Goal: Information Seeking & Learning: Learn about a topic

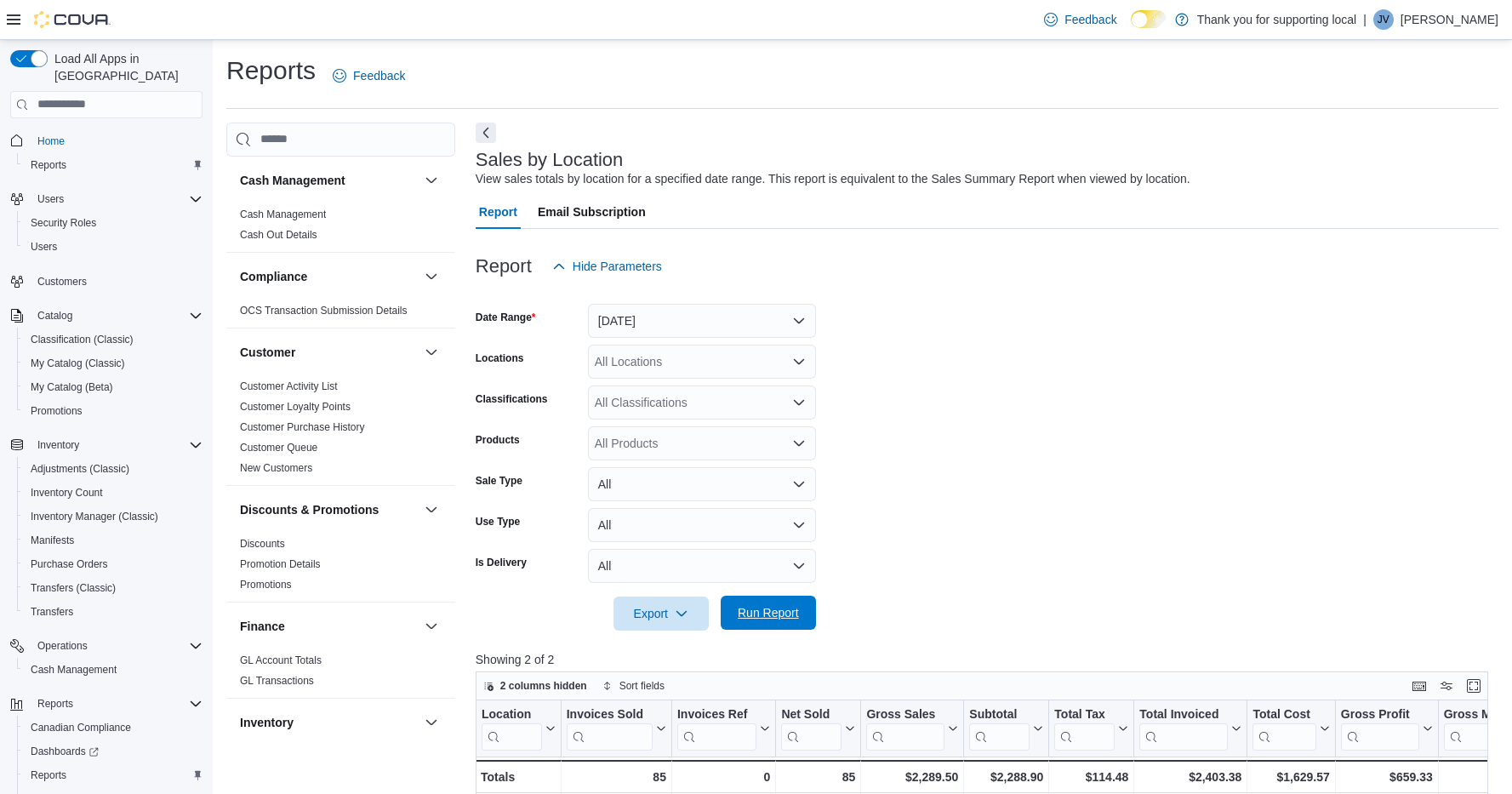
scroll to position [63, 0]
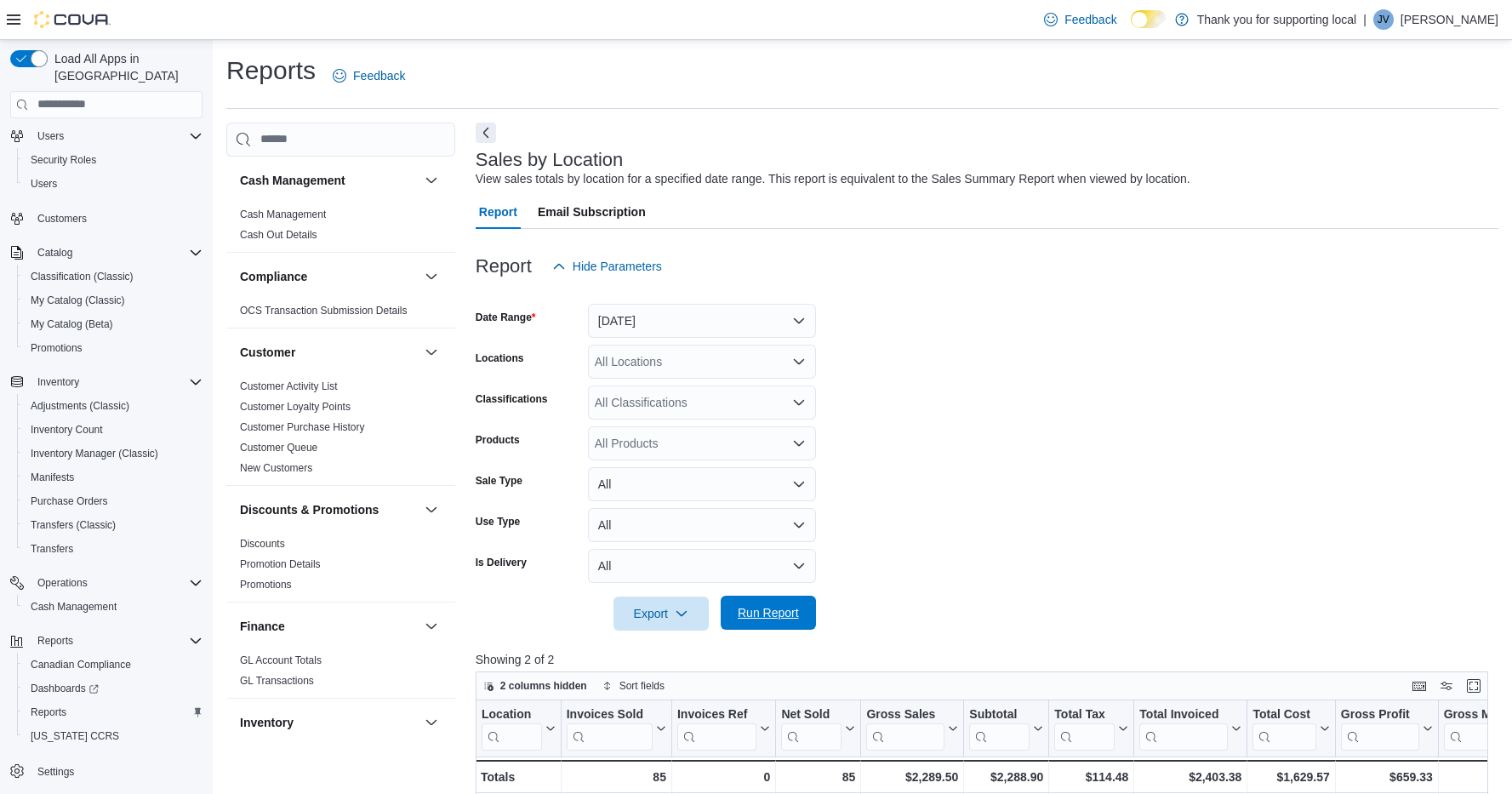
click at [801, 615] on span "Run Report" at bounding box center [768, 613] width 75 height 34
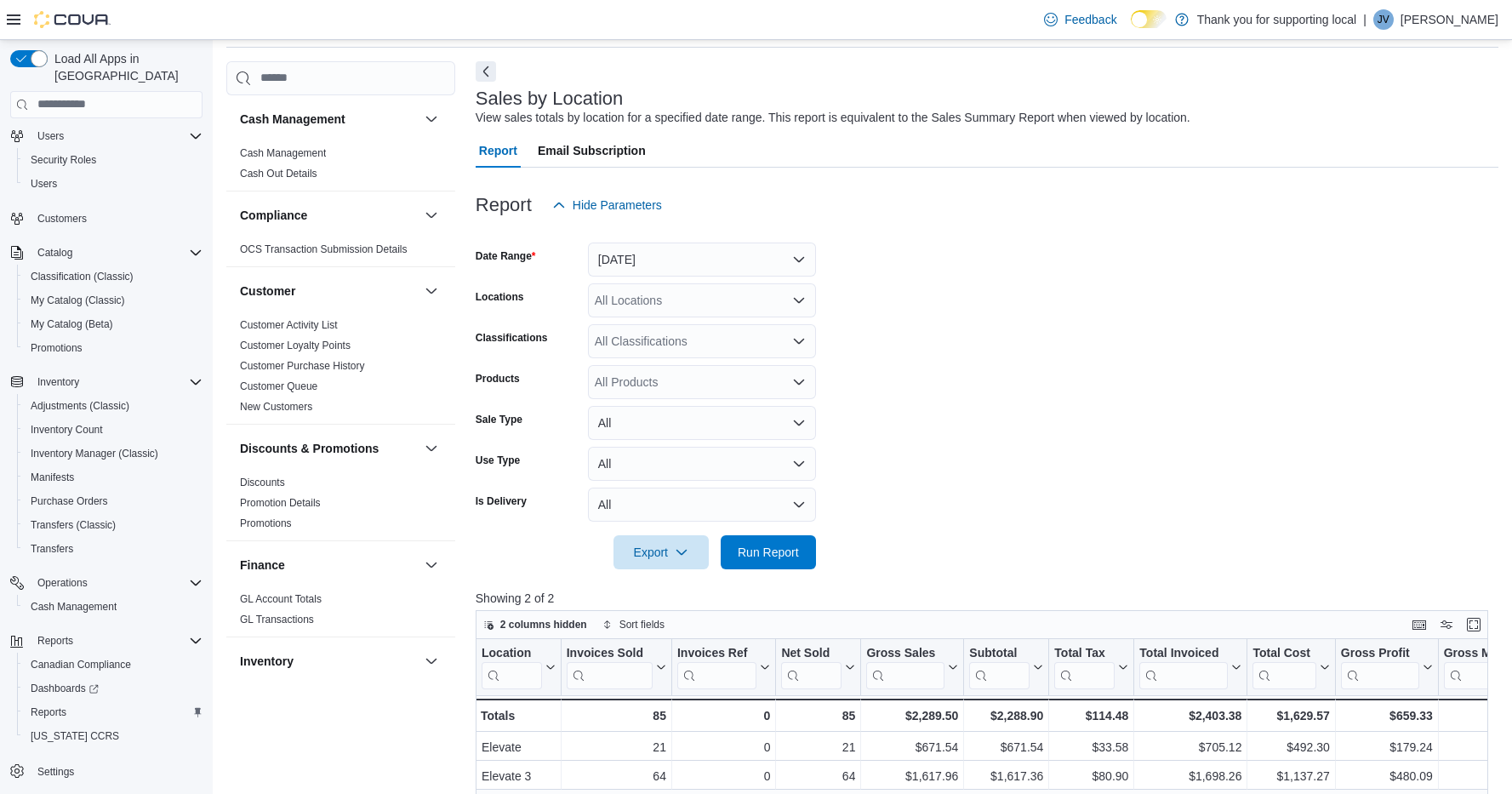
scroll to position [186, 0]
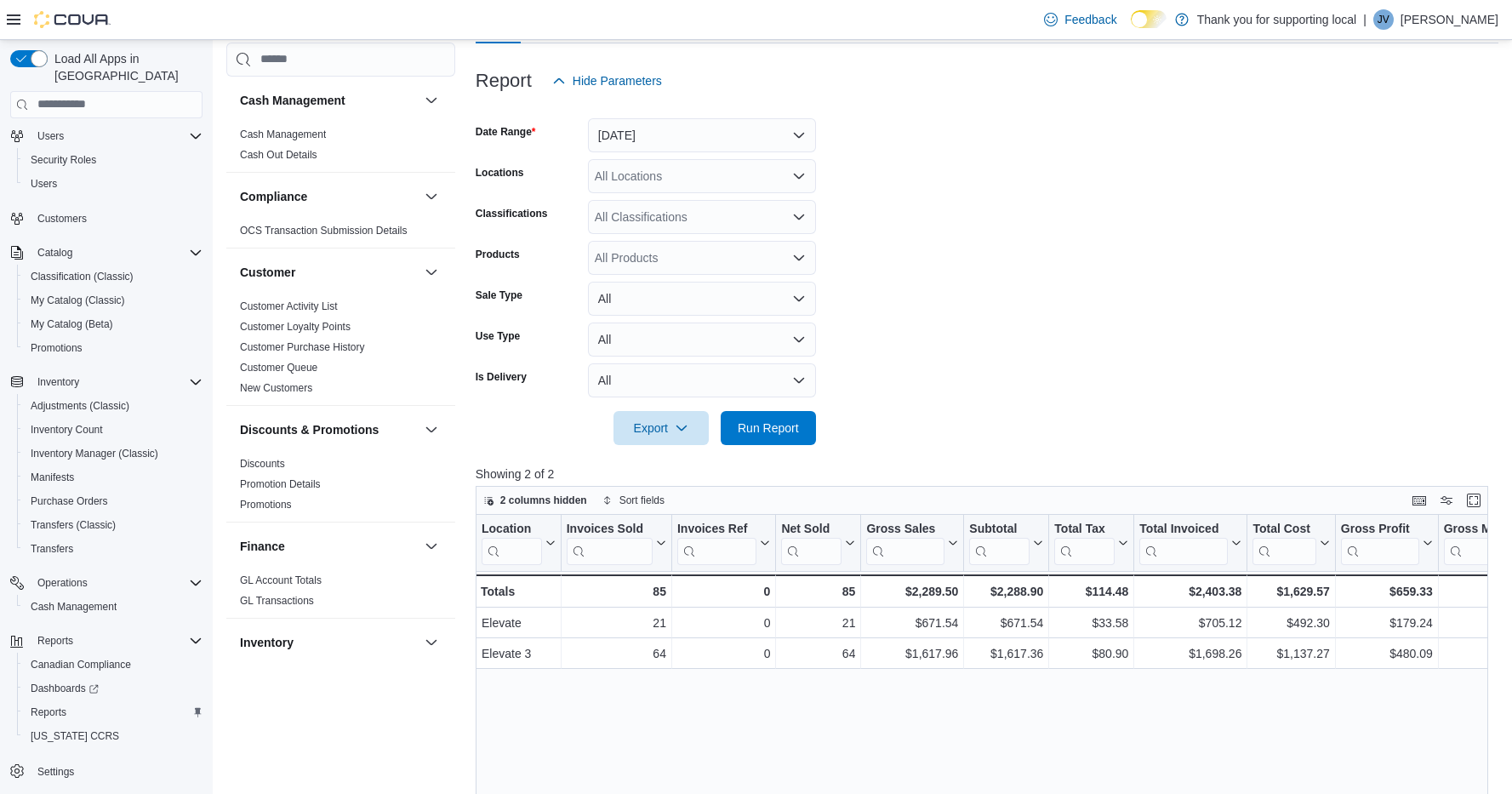
click at [642, 116] on div at bounding box center [986, 108] width 1023 height 20
click at [642, 132] on button "[DATE]" at bounding box center [702, 135] width 228 height 34
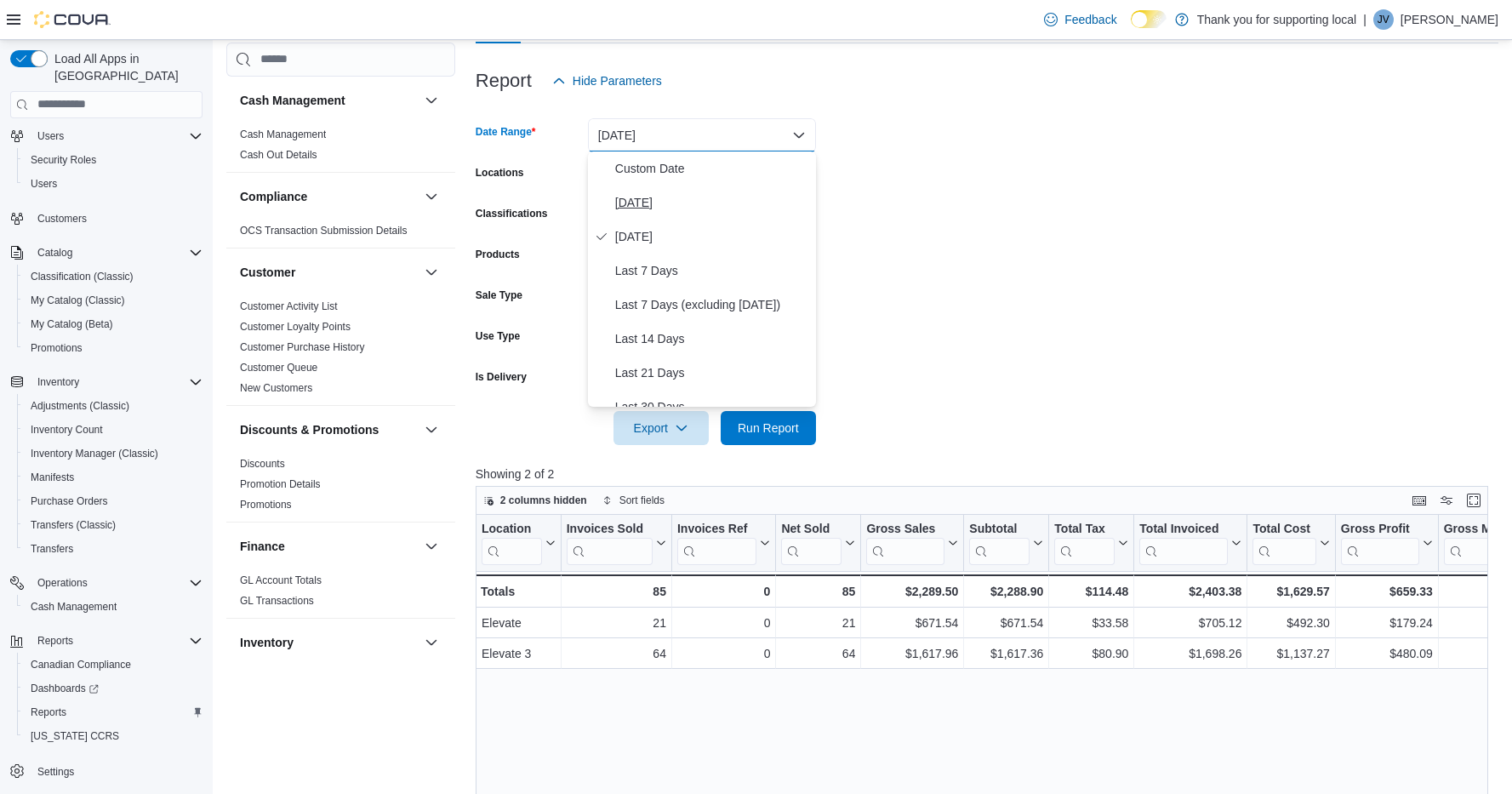
click at [656, 202] on span "[DATE]" at bounding box center [712, 203] width 194 height 20
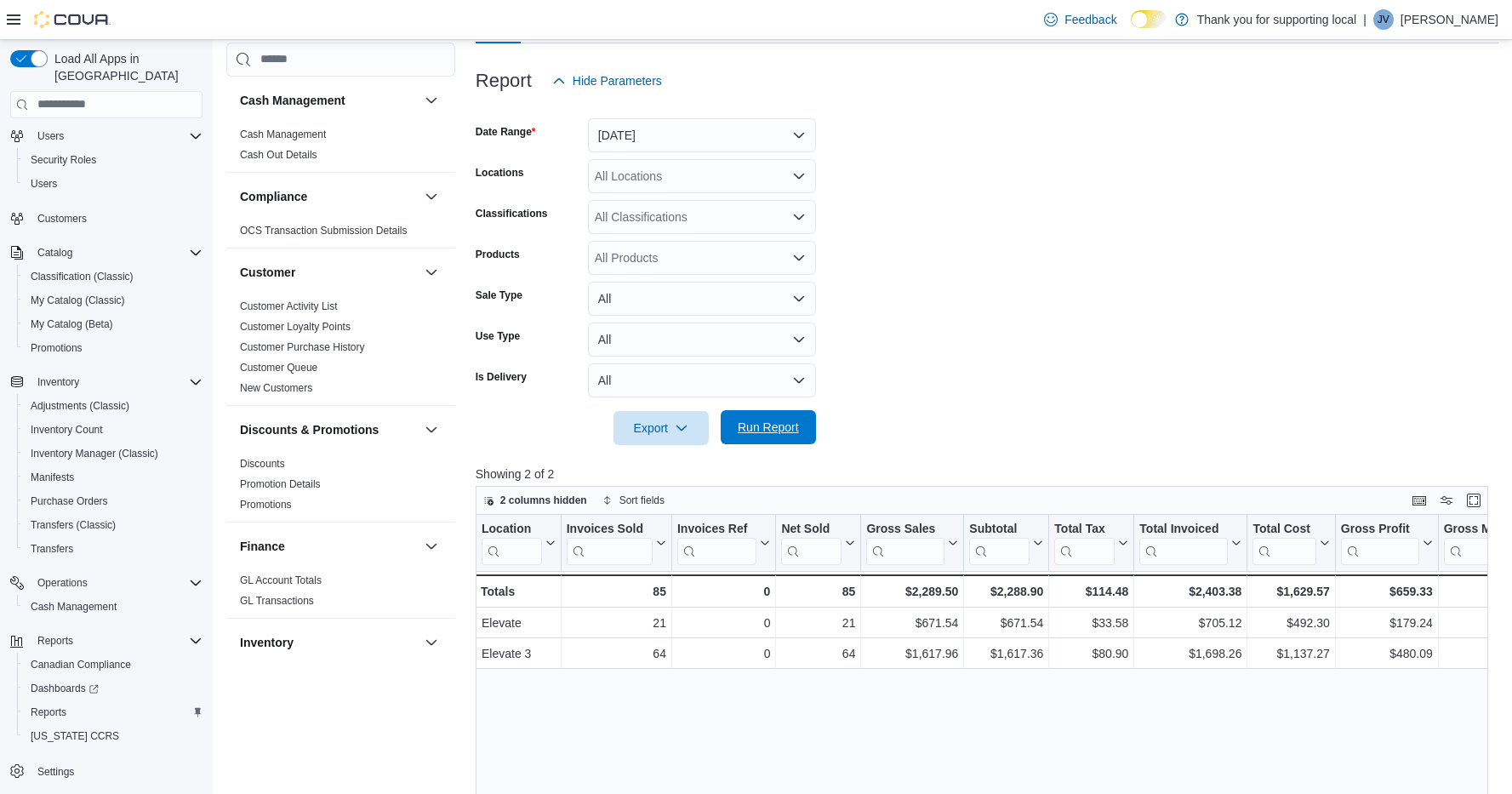
click at [800, 434] on span "Run Report" at bounding box center [768, 428] width 75 height 34
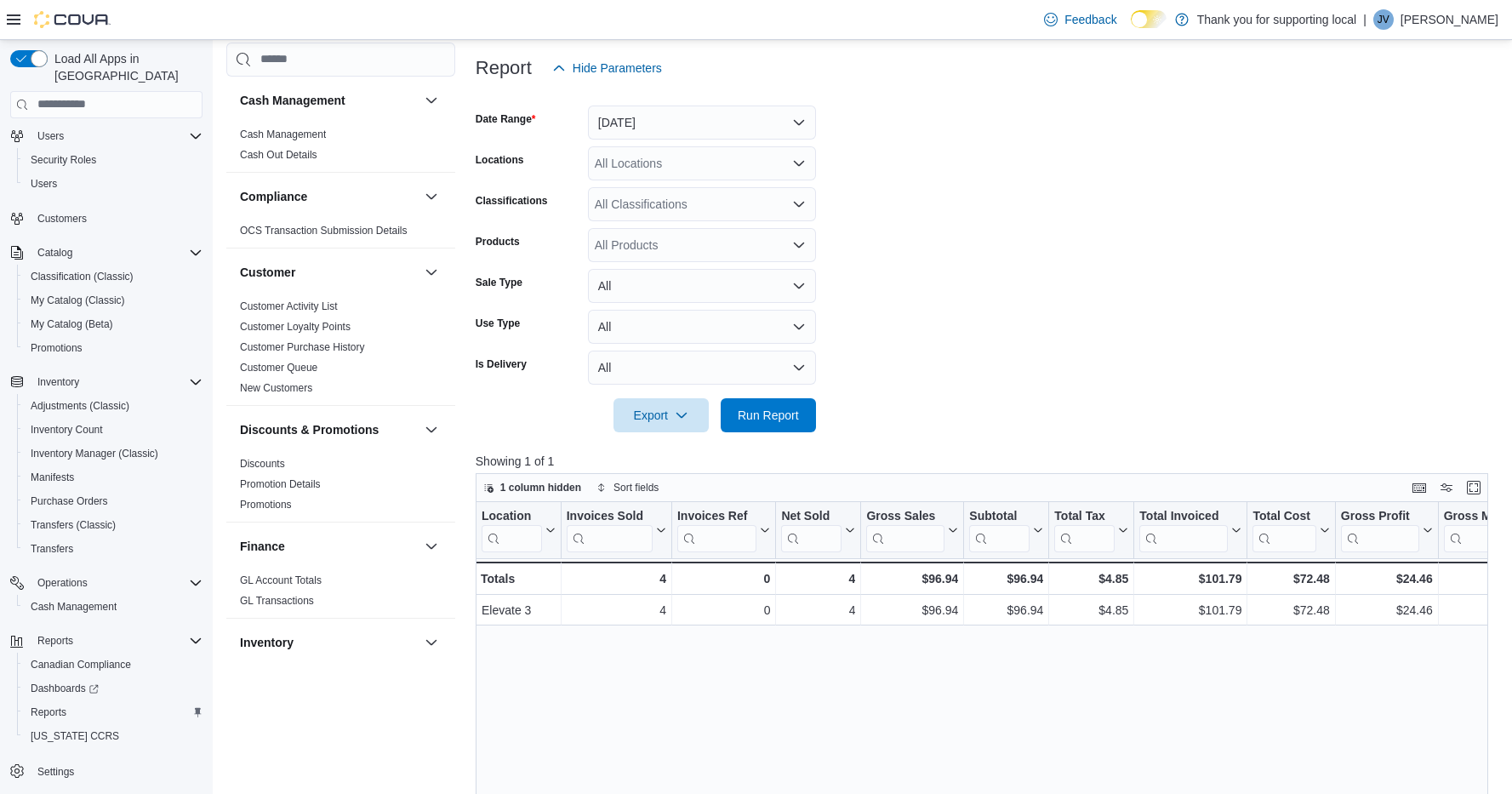
scroll to position [199, 0]
click at [802, 422] on span "Run Report" at bounding box center [768, 414] width 75 height 34
click at [762, 407] on span "Run Report" at bounding box center [768, 414] width 61 height 17
click at [784, 418] on span "Run Report" at bounding box center [768, 414] width 61 height 17
click at [58, 291] on span "My Catalog (Classic)" at bounding box center [78, 301] width 95 height 20
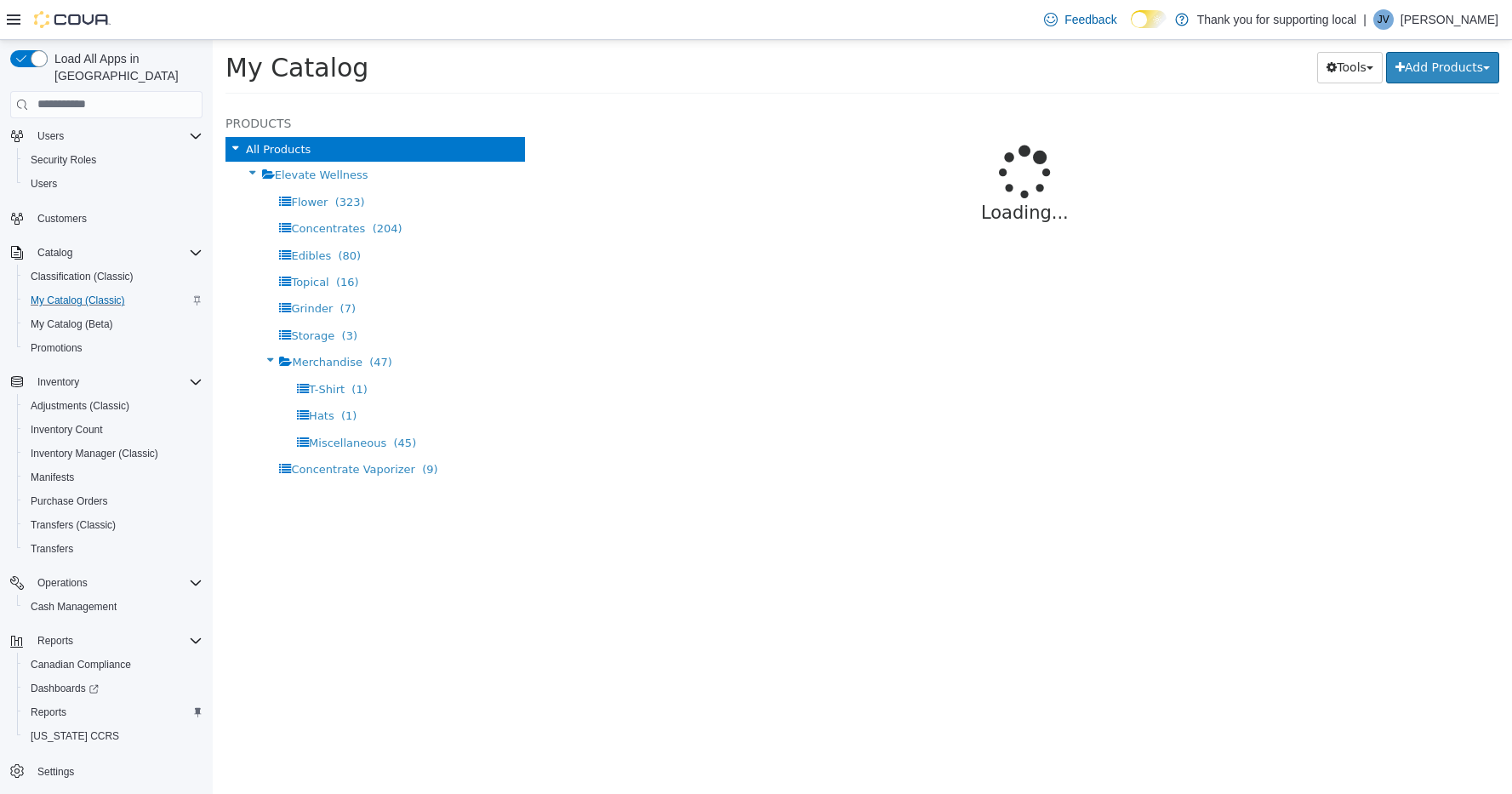
select select "**********"
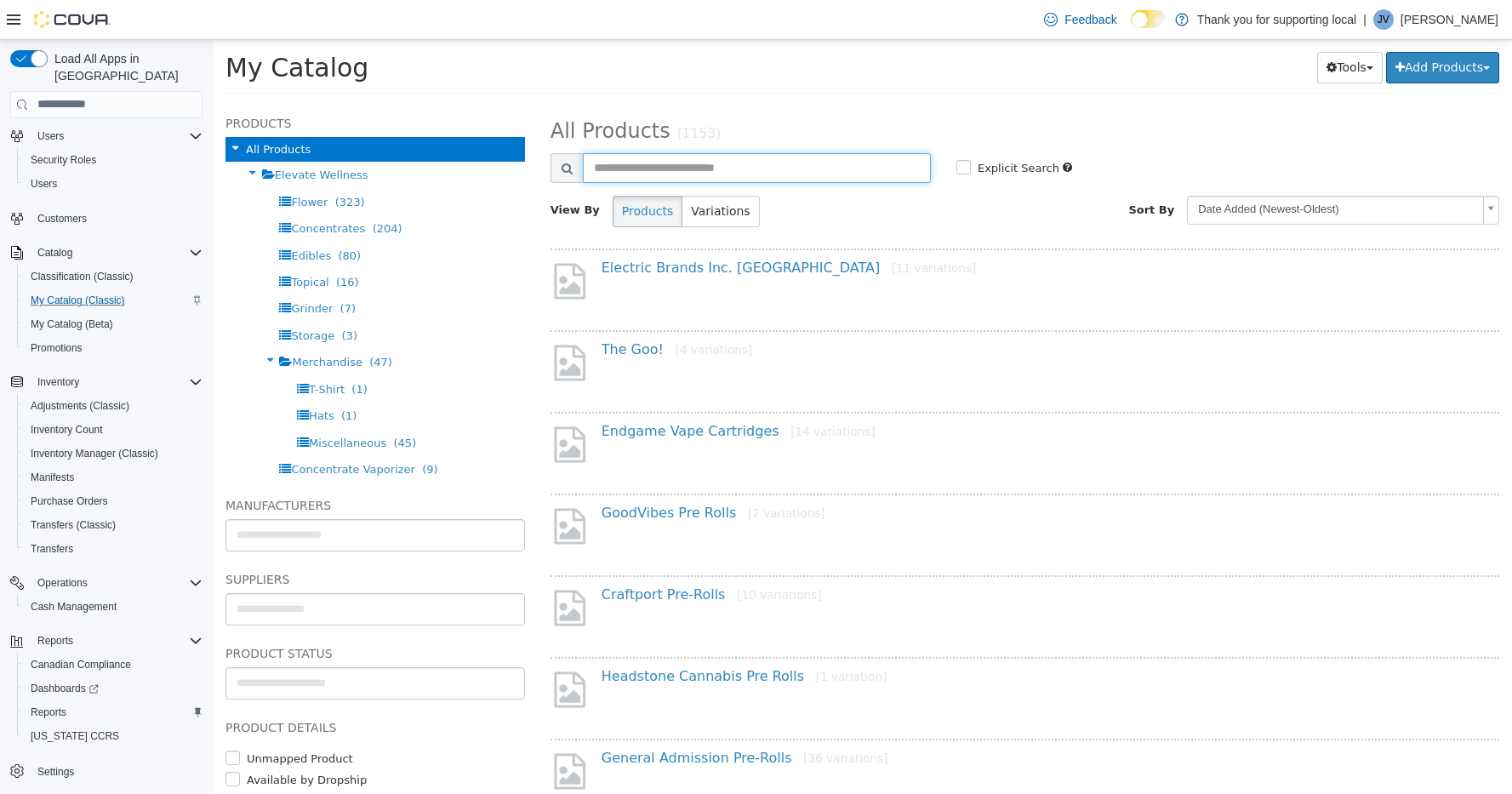
click at [707, 170] on input "text" at bounding box center [756, 167] width 348 height 30
type input "********"
select select "**********"
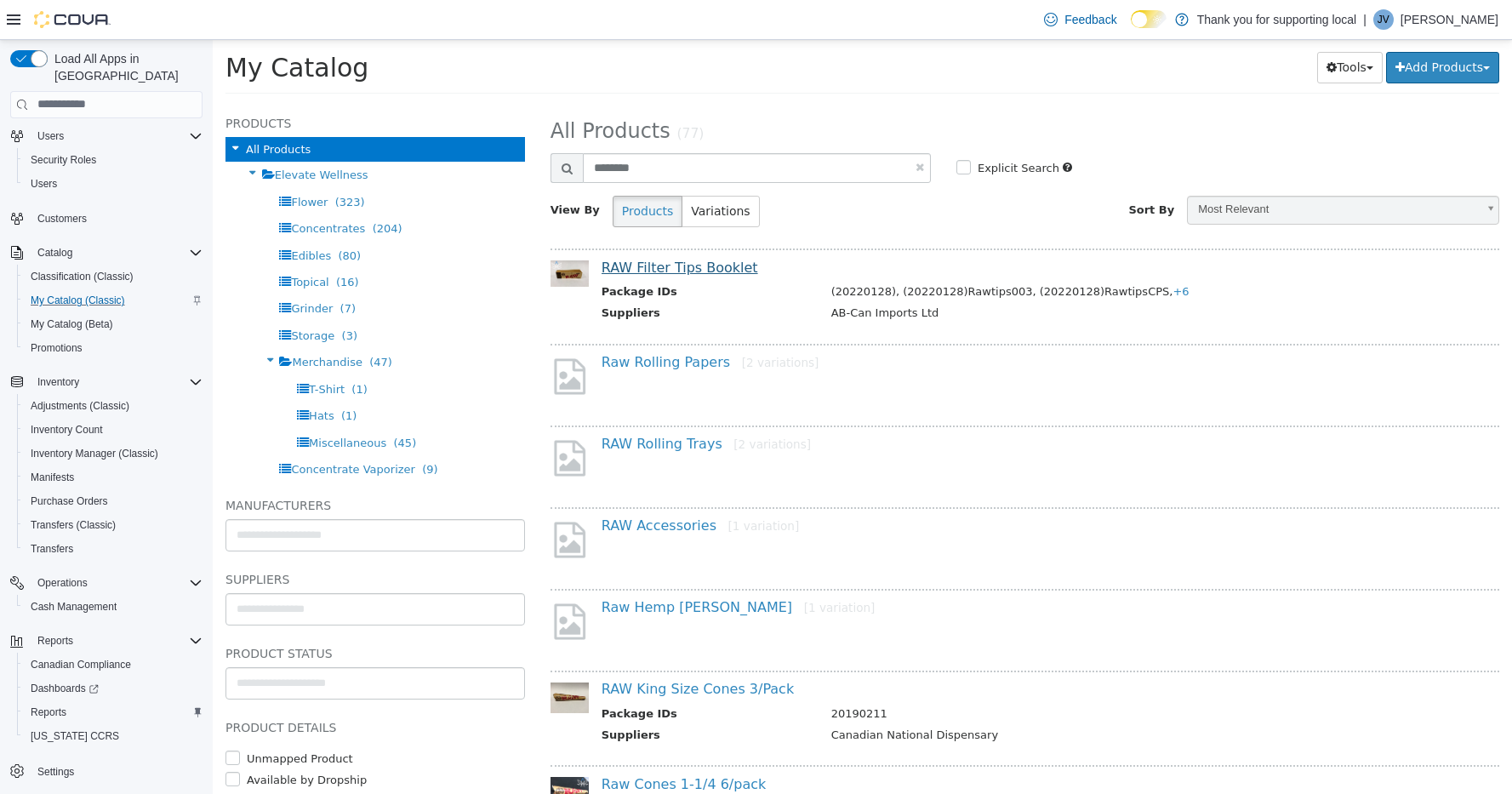
click at [681, 268] on link "RAW Filter Tips Booklet" at bounding box center [680, 267] width 157 height 16
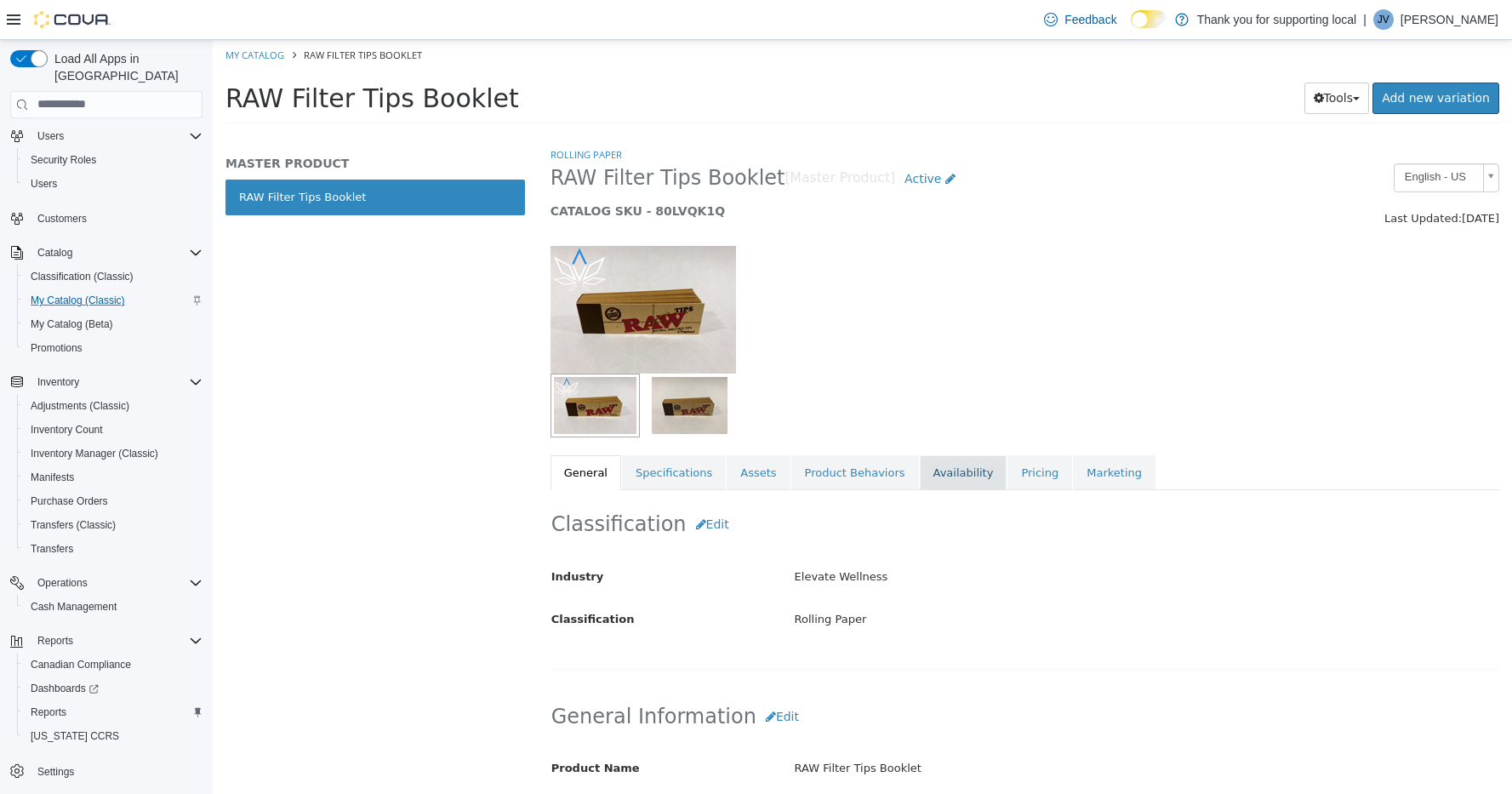
click at [968, 470] on link "Availability" at bounding box center [963, 473] width 88 height 36
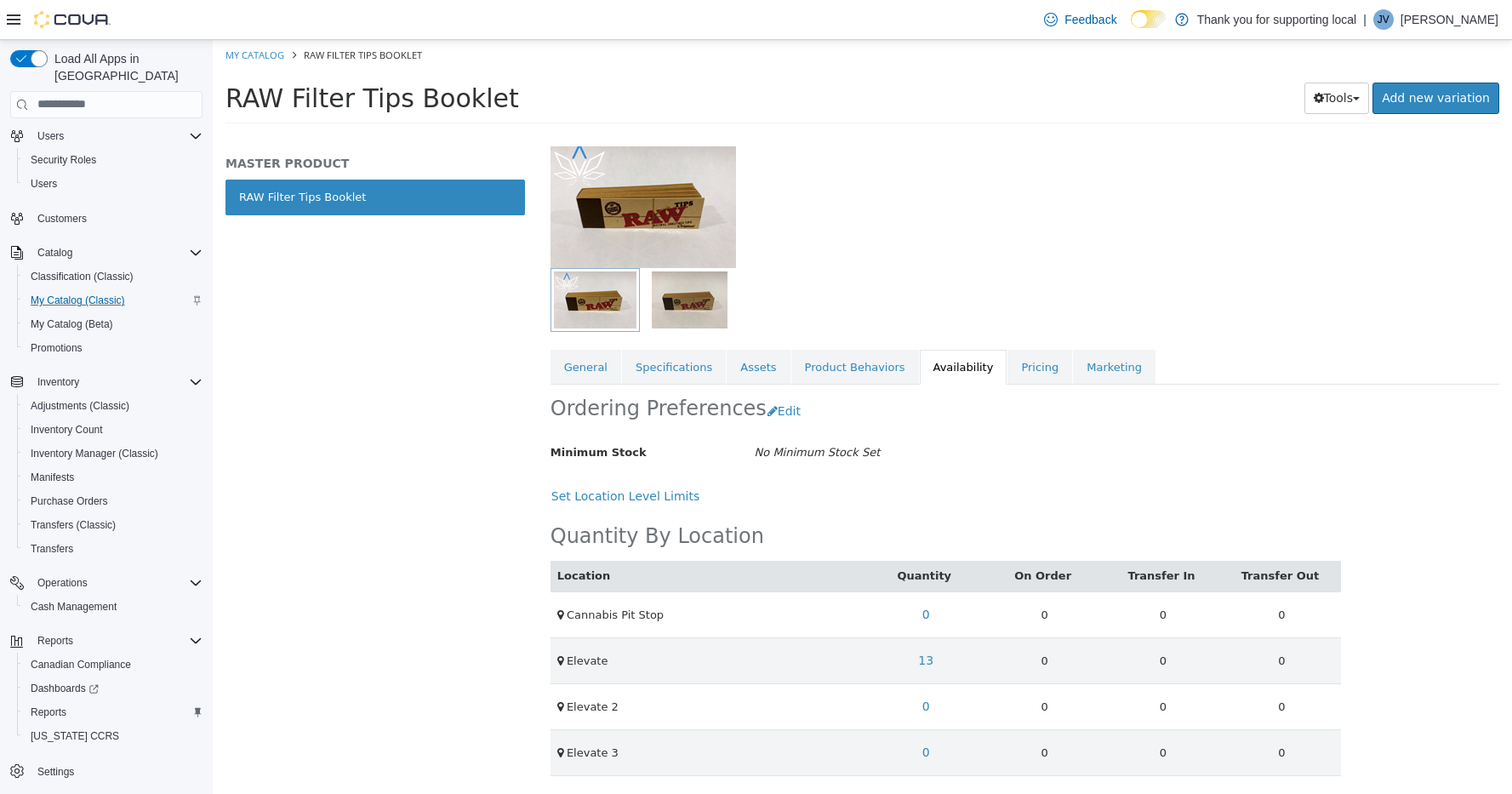
scroll to position [126, 0]
click at [49, 705] on span "Reports" at bounding box center [49, 712] width 36 height 14
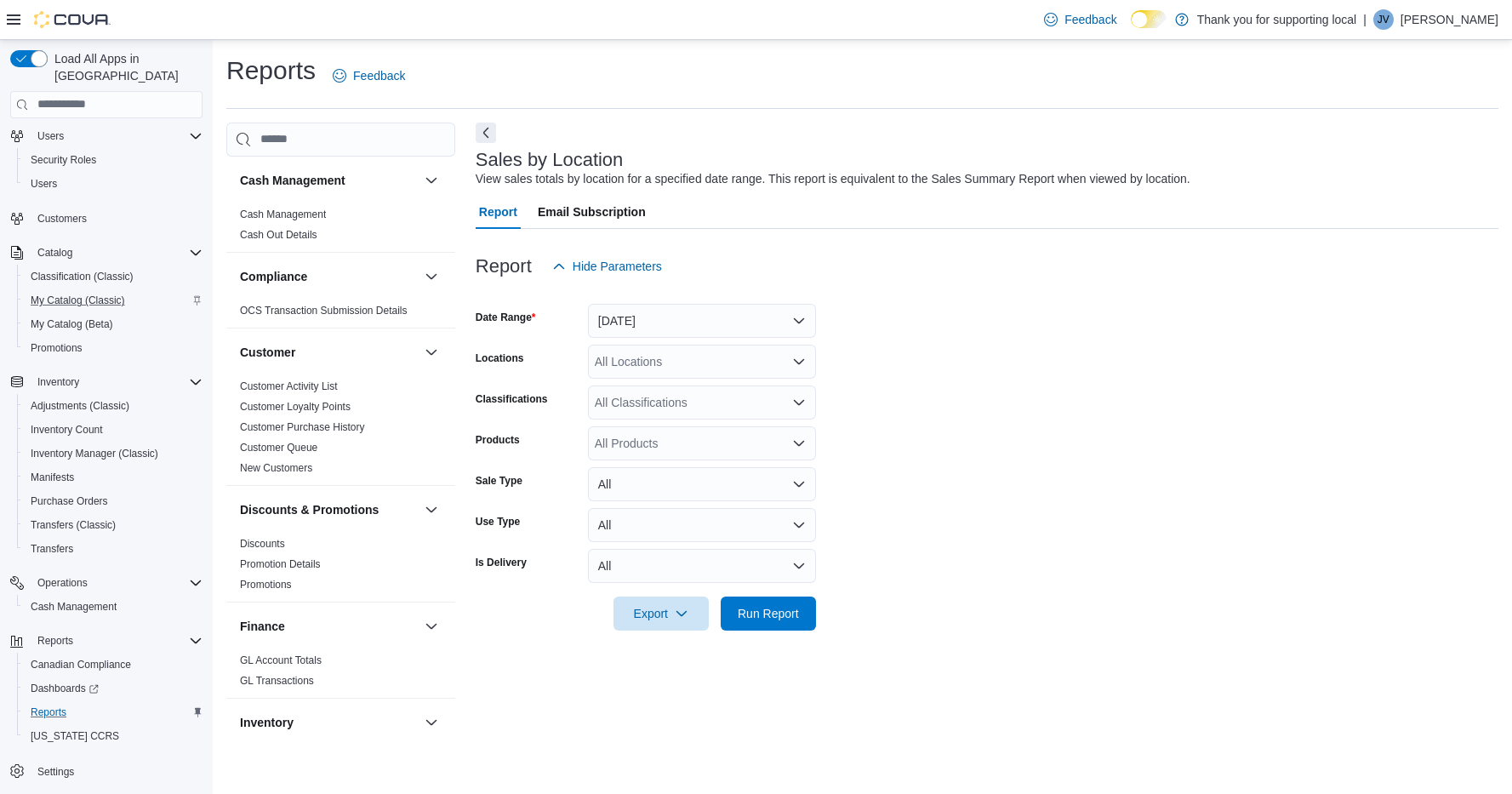
click at [704, 318] on button "[DATE]" at bounding box center [702, 321] width 228 height 34
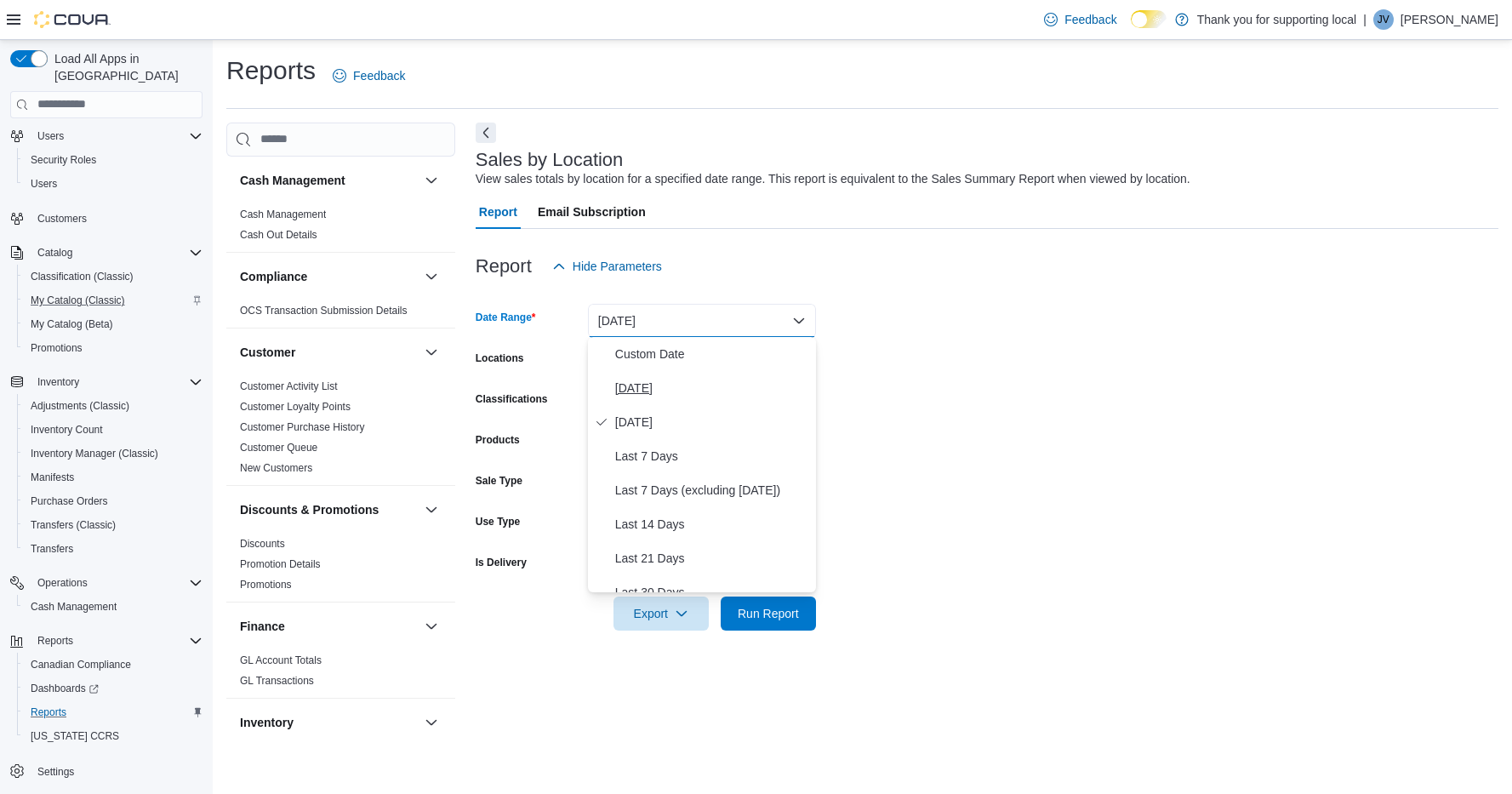
click at [651, 394] on span "[DATE]" at bounding box center [712, 388] width 194 height 20
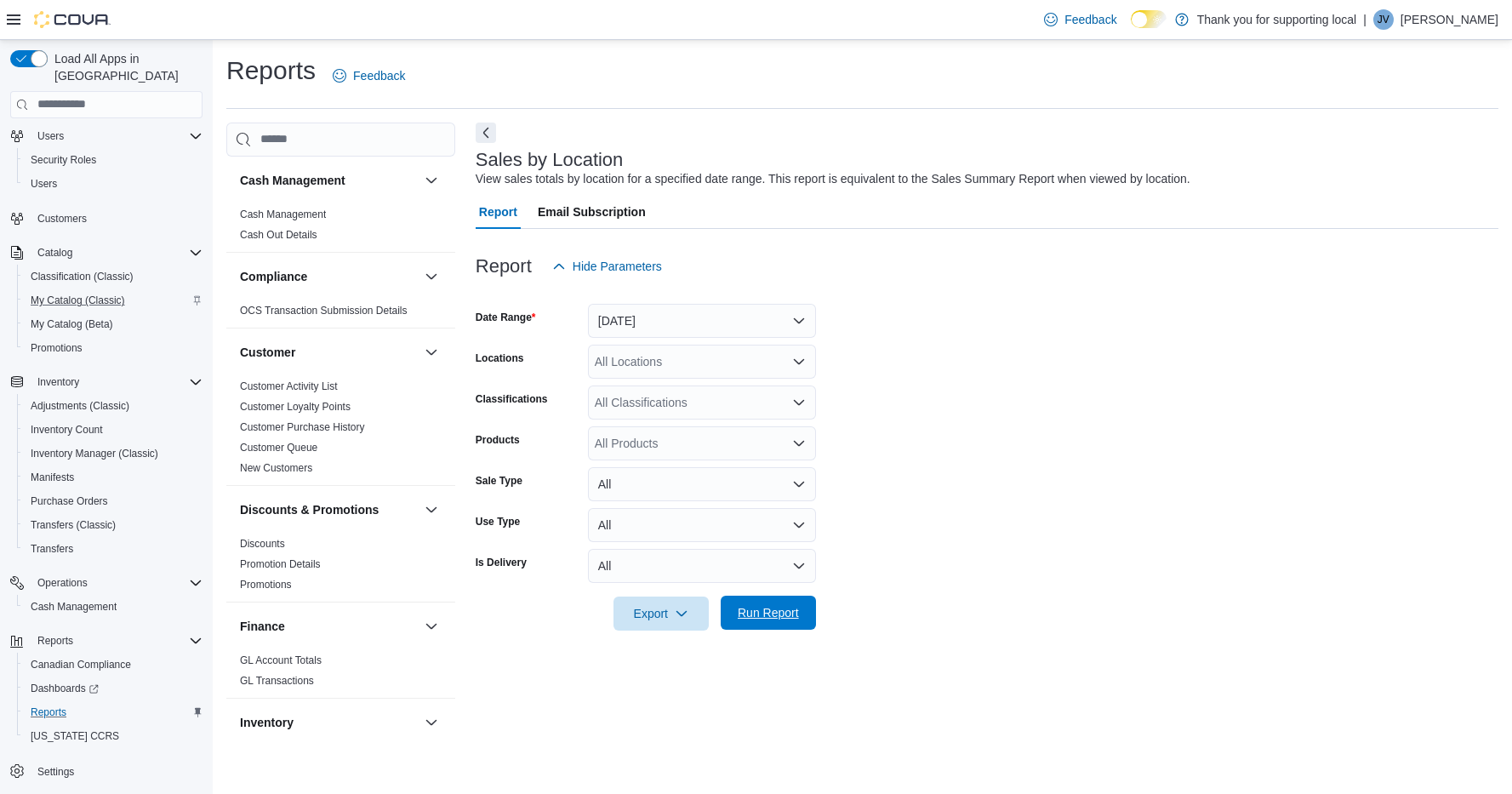
click at [756, 608] on span "Run Report" at bounding box center [768, 613] width 61 height 17
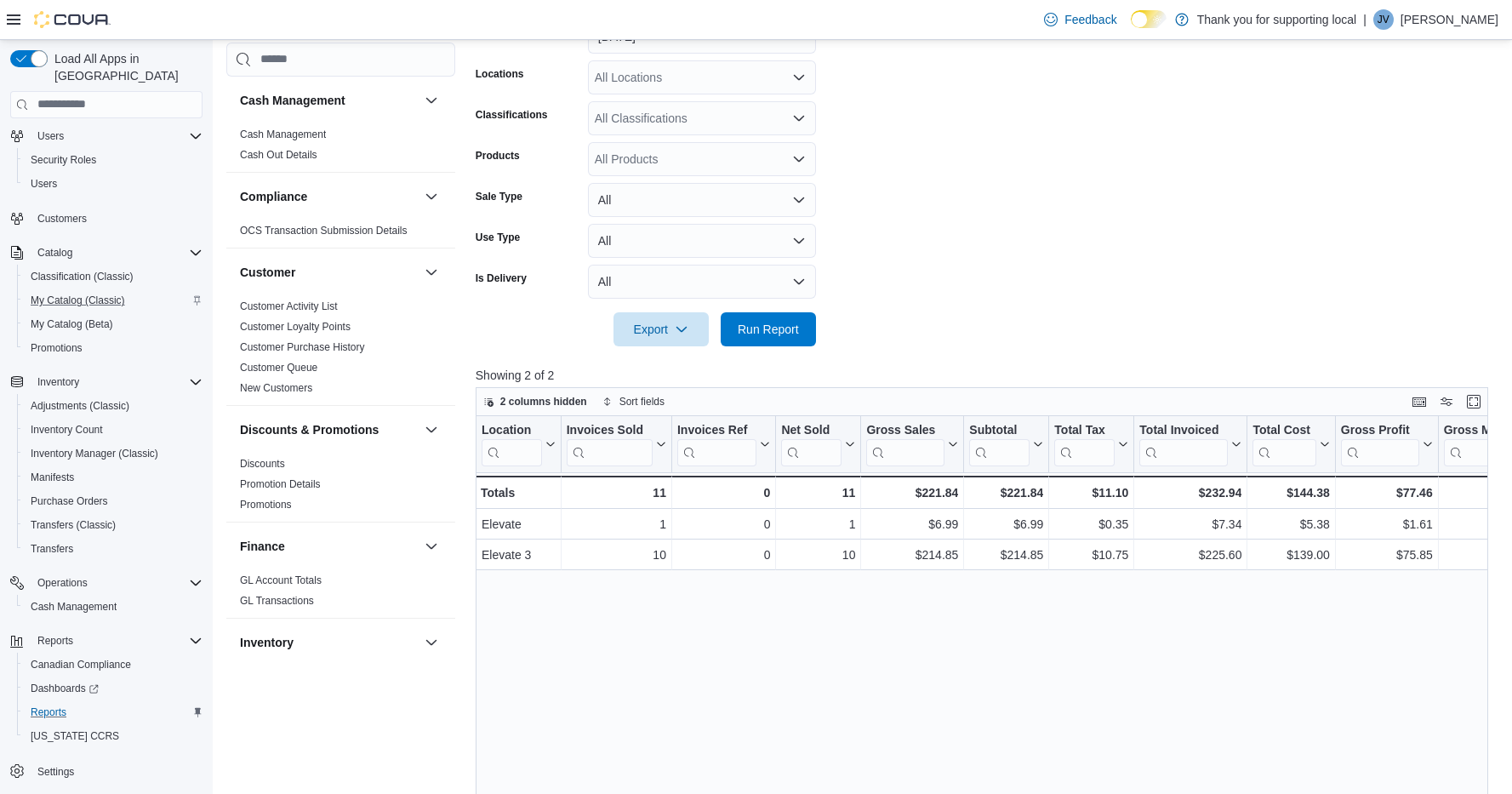
scroll to position [342, 0]
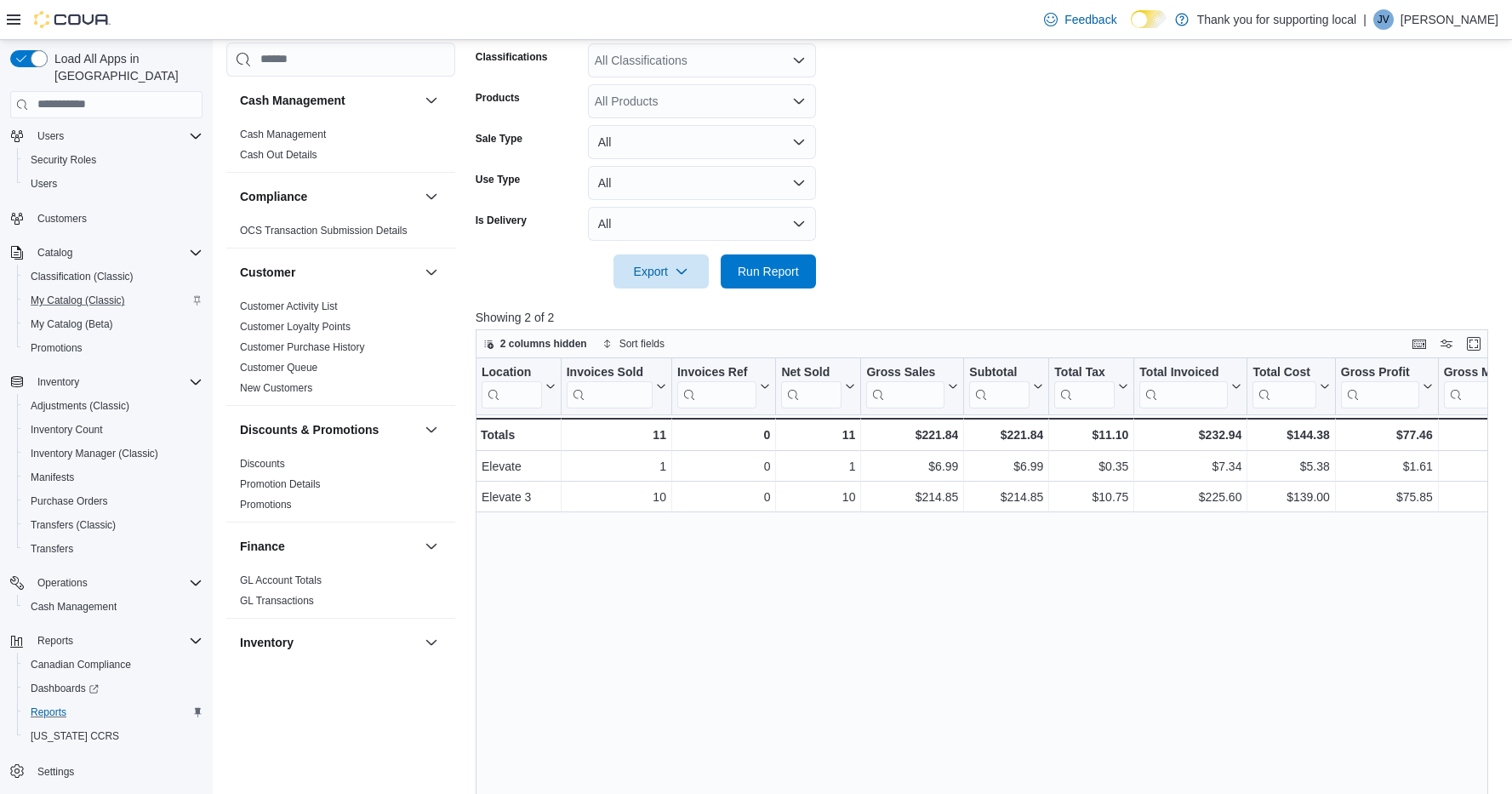
click at [1216, 192] on form "Date Range [DATE] Locations All Locations Classifications All Classifications P…" at bounding box center [986, 115] width 1023 height 348
click at [1191, 284] on form "Date Range [DATE] Locations All Locations Classifications All Classifications P…" at bounding box center [986, 115] width 1023 height 348
click at [777, 262] on span "Run Report" at bounding box center [768, 271] width 61 height 17
click at [94, 294] on span "My Catalog (Classic)" at bounding box center [78, 301] width 95 height 14
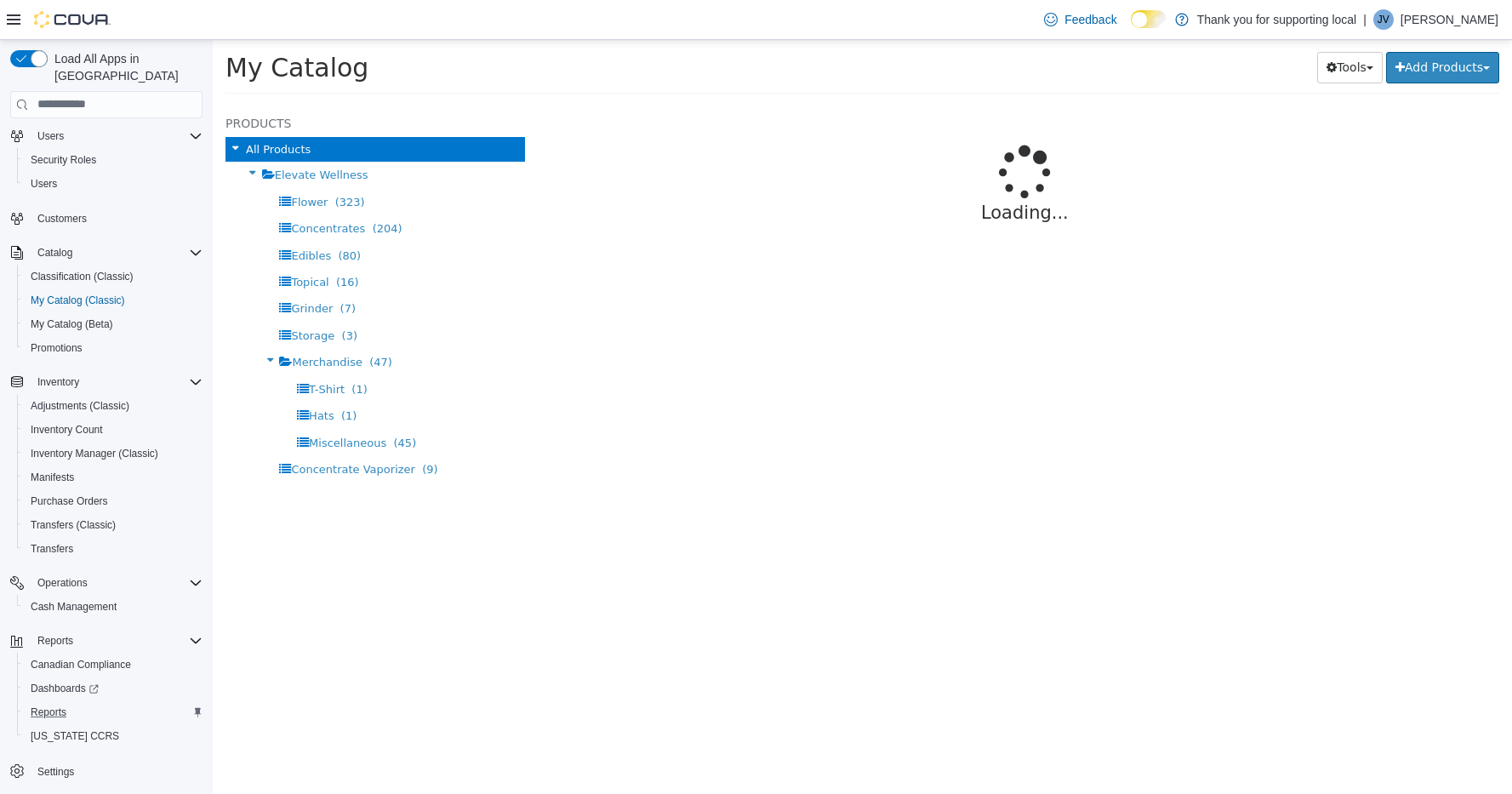
select select "**********"
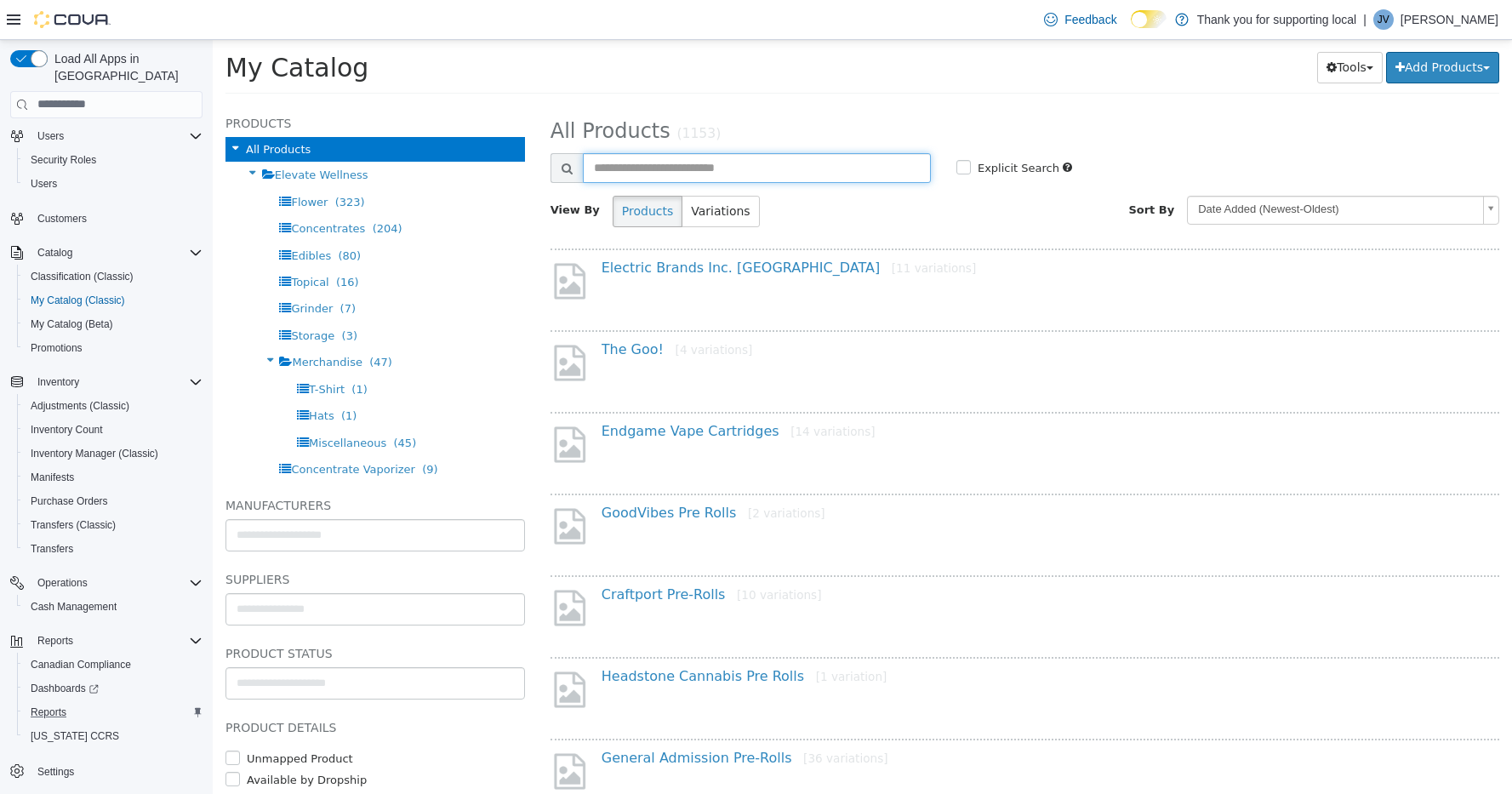
click at [653, 161] on input "text" at bounding box center [756, 167] width 348 height 30
type input "*******"
select select "**********"
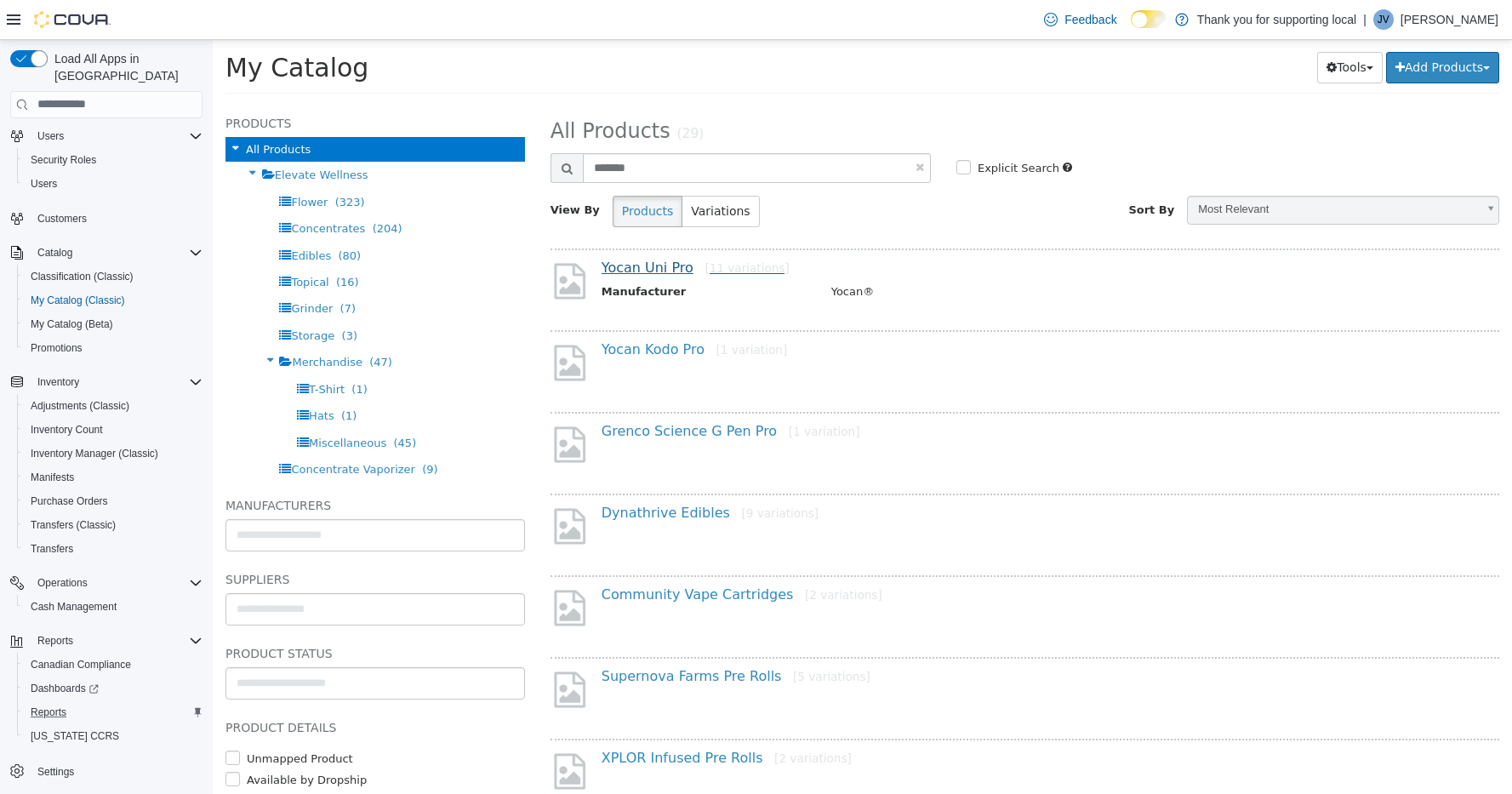
click at [660, 267] on link "Yocan Uni Pro [11 variations]" at bounding box center [695, 267] width 188 height 16
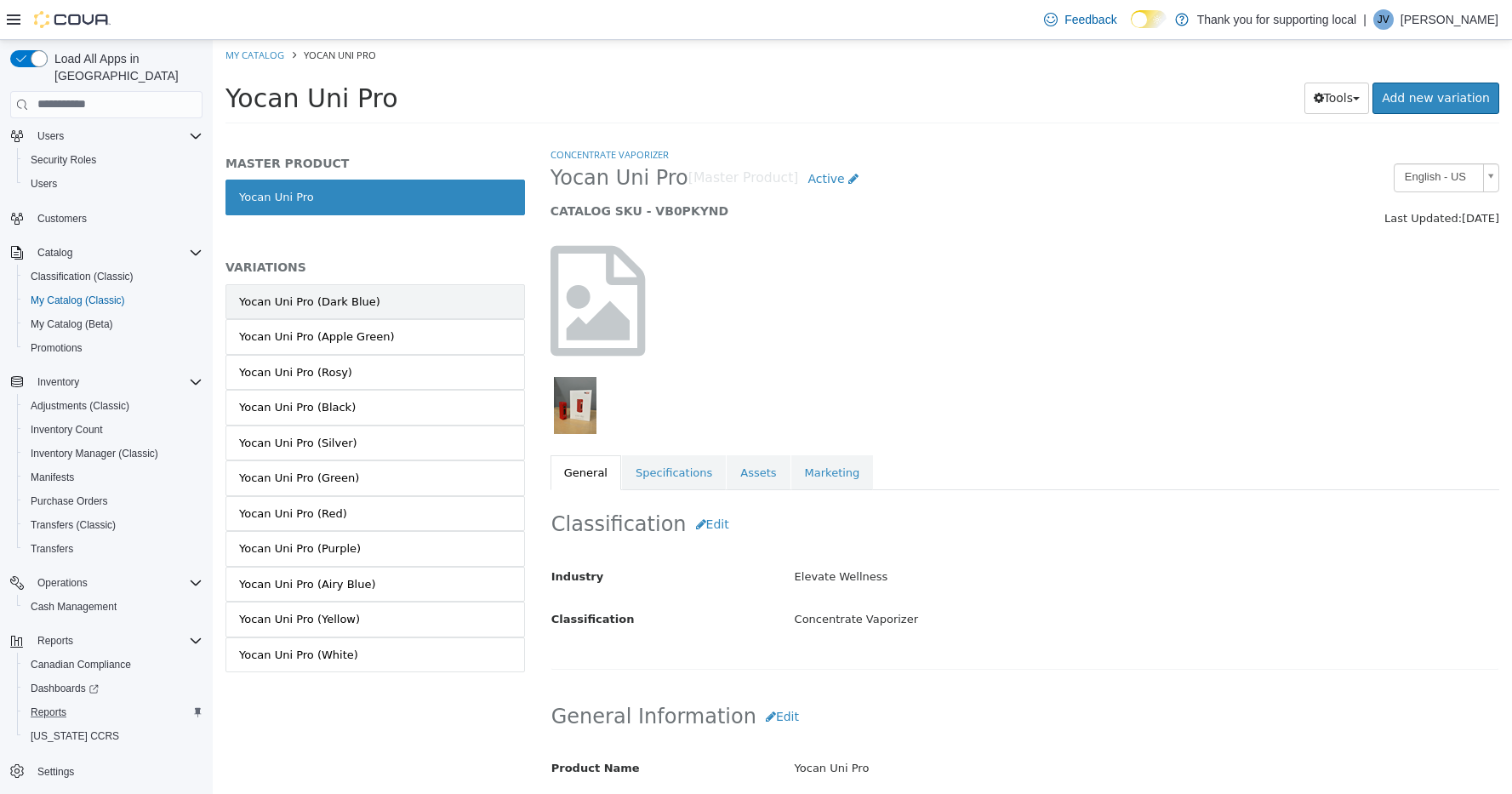
click at [435, 299] on link "Yocan Uni Pro (Dark Blue)" at bounding box center [376, 302] width 300 height 36
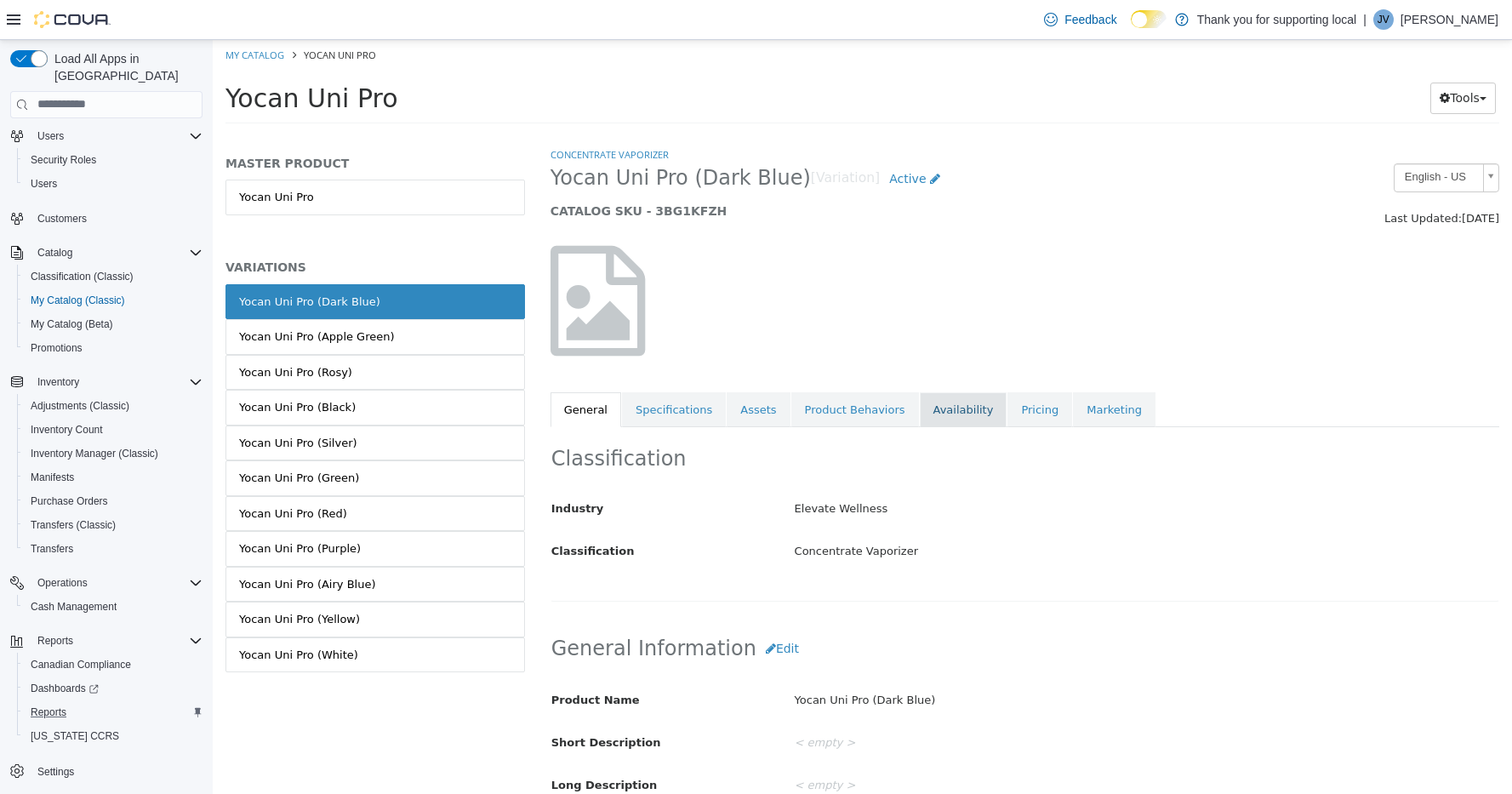
click at [960, 406] on link "Availability" at bounding box center [963, 410] width 88 height 36
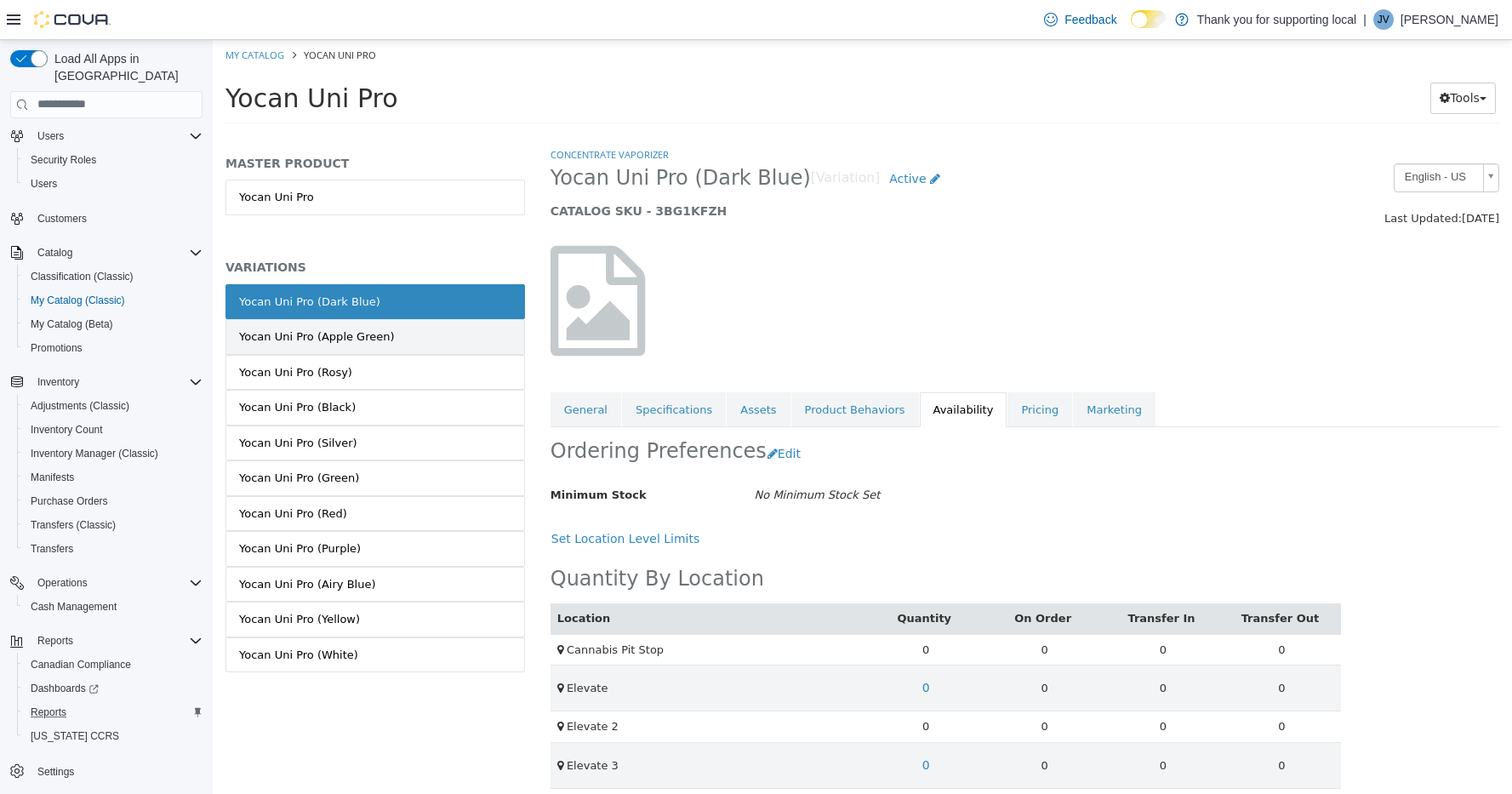
click at [433, 338] on link "Yocan Uni Pro (Apple Green)" at bounding box center [376, 337] width 300 height 36
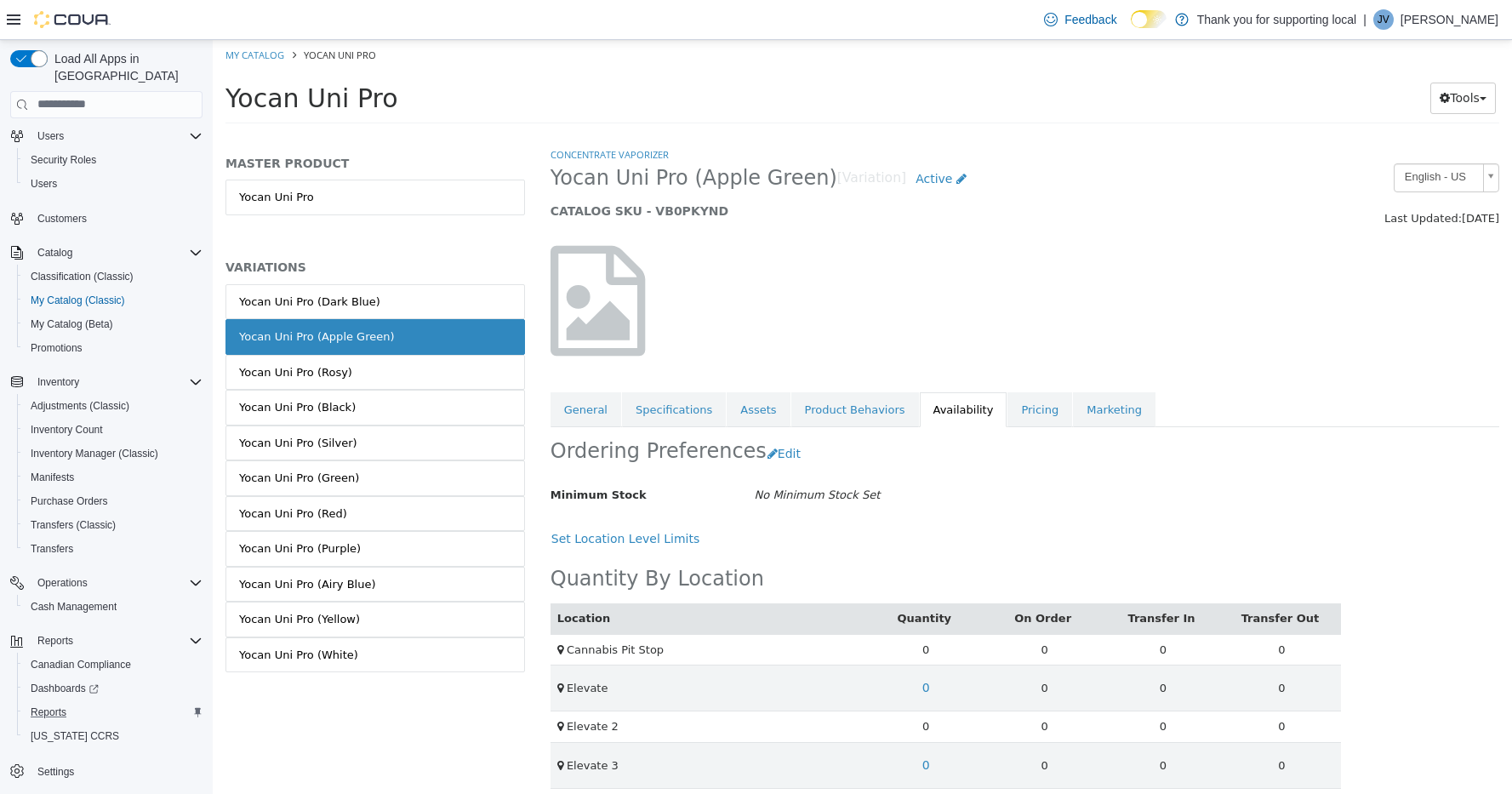
click at [433, 367] on link "Yocan Uni Pro (Rosy)" at bounding box center [376, 372] width 300 height 36
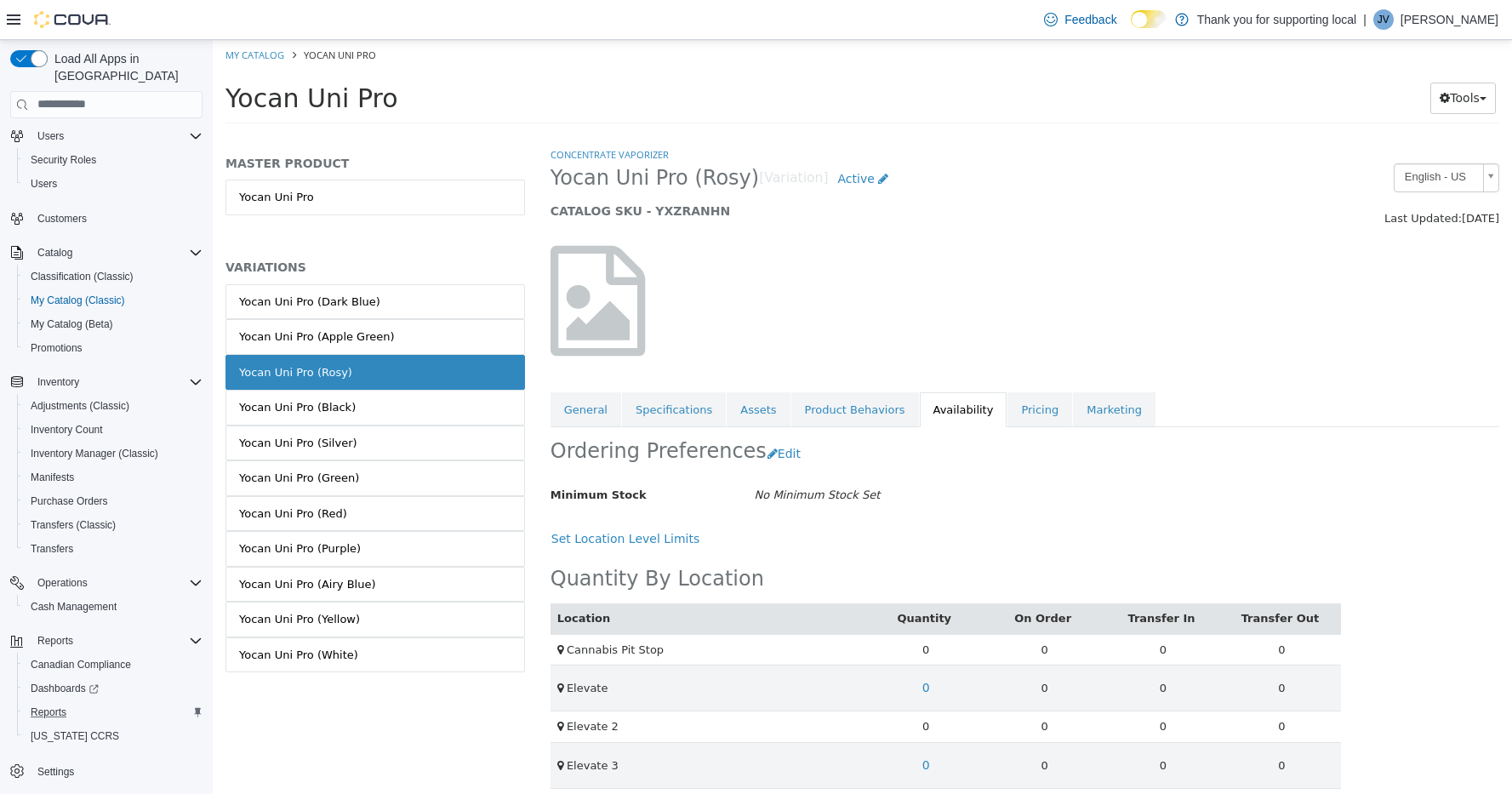
click at [436, 401] on link "Yocan Uni Pro (Black)" at bounding box center [376, 407] width 300 height 36
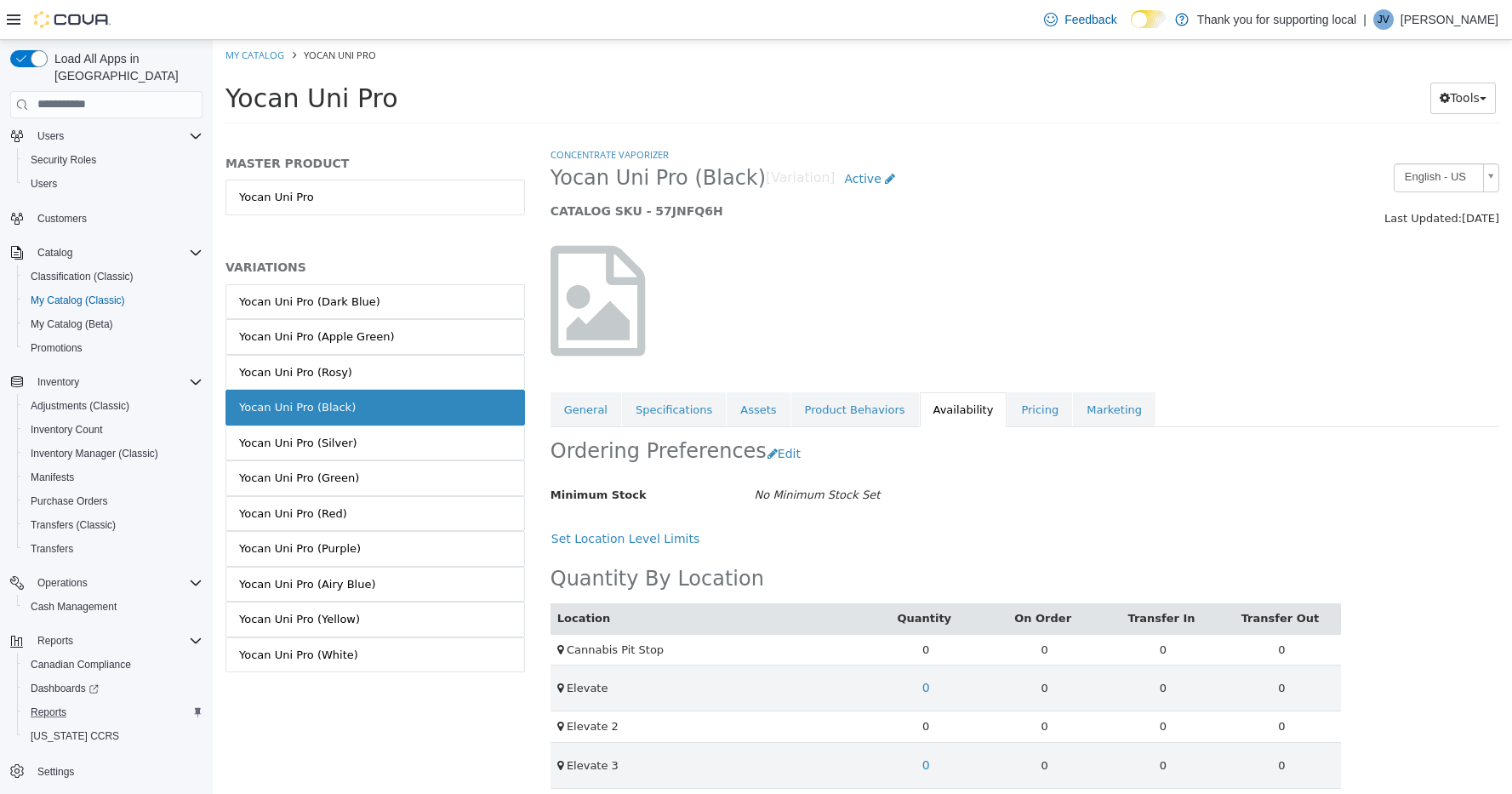
click at [440, 433] on link "Yocan Uni Pro (Silver)" at bounding box center [376, 443] width 300 height 36
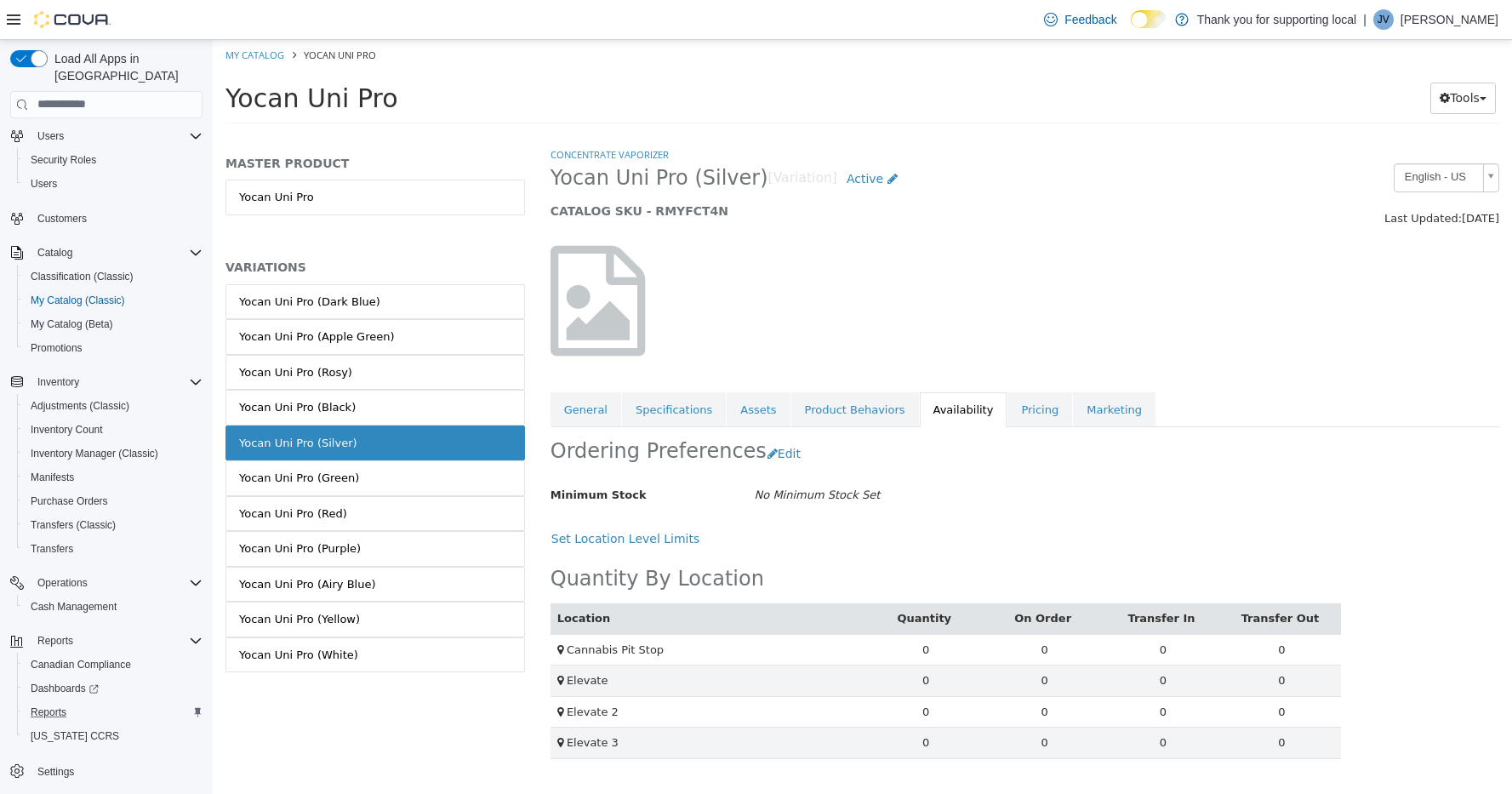
click at [443, 471] on link "Yocan Uni Pro (Green)" at bounding box center [376, 477] width 300 height 36
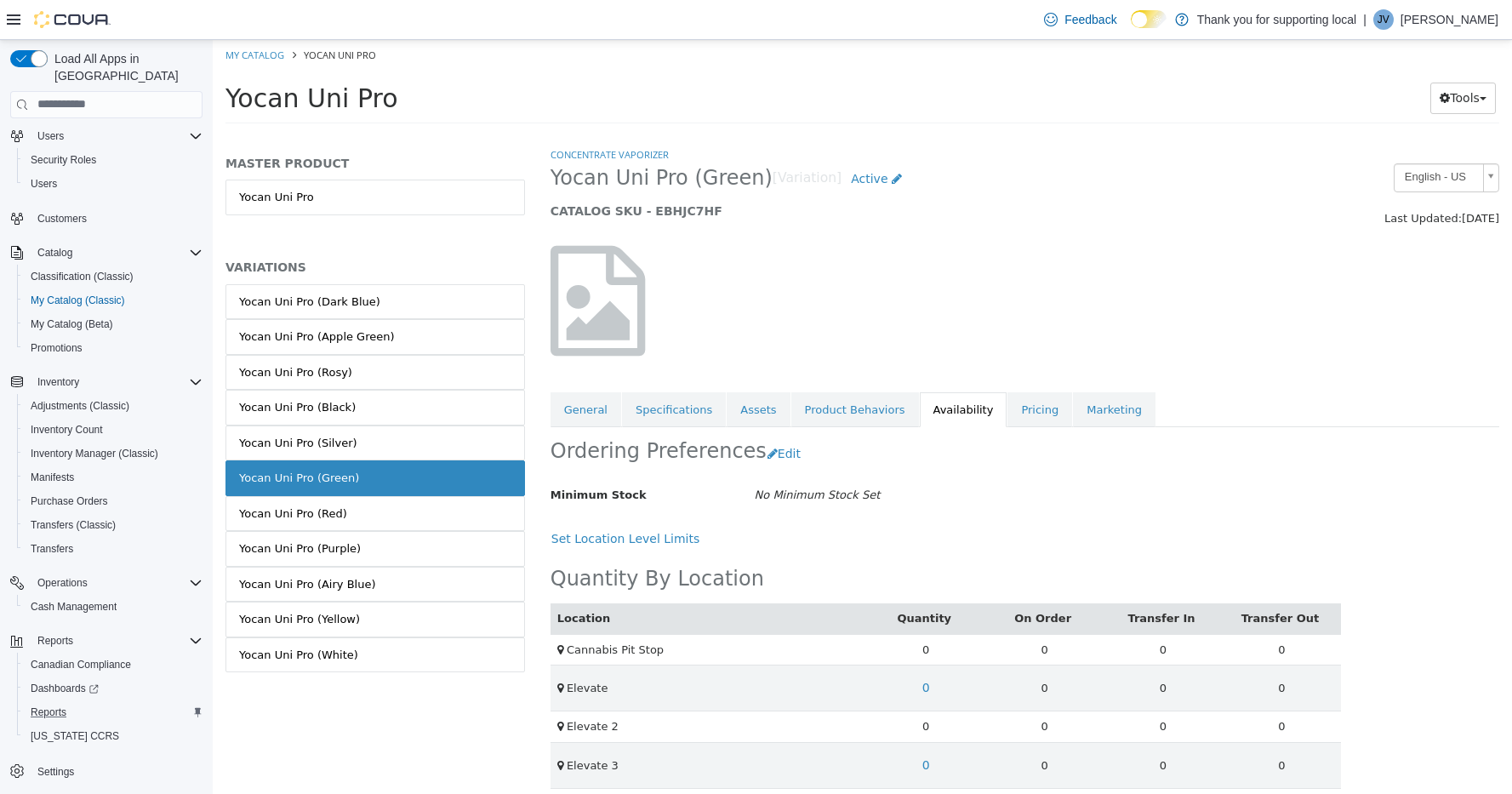
click at [449, 515] on link "Yocan Uni Pro (Red)" at bounding box center [376, 513] width 300 height 36
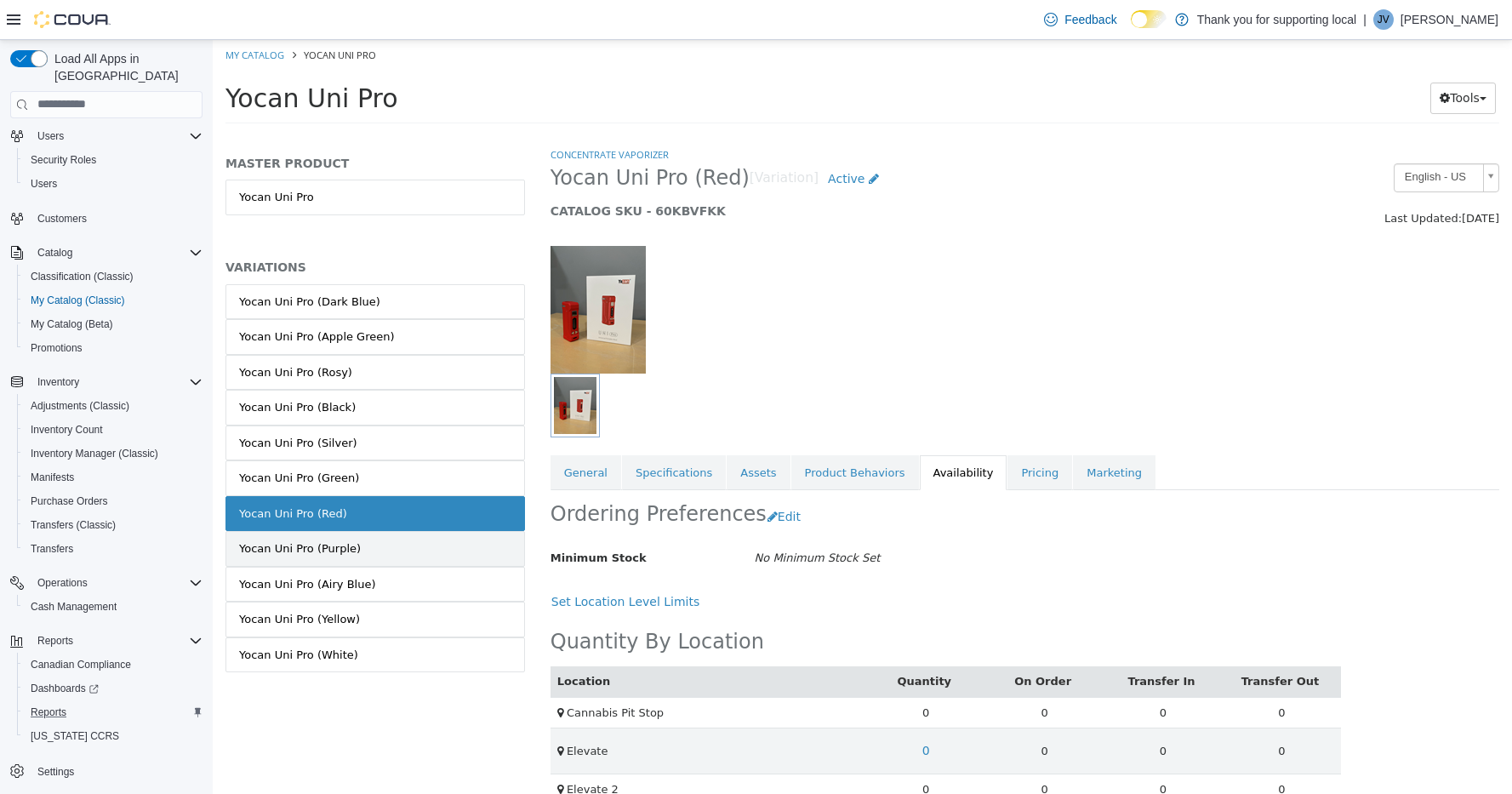
click at [448, 543] on link "Yocan Uni Pro (Purple)" at bounding box center [376, 548] width 300 height 36
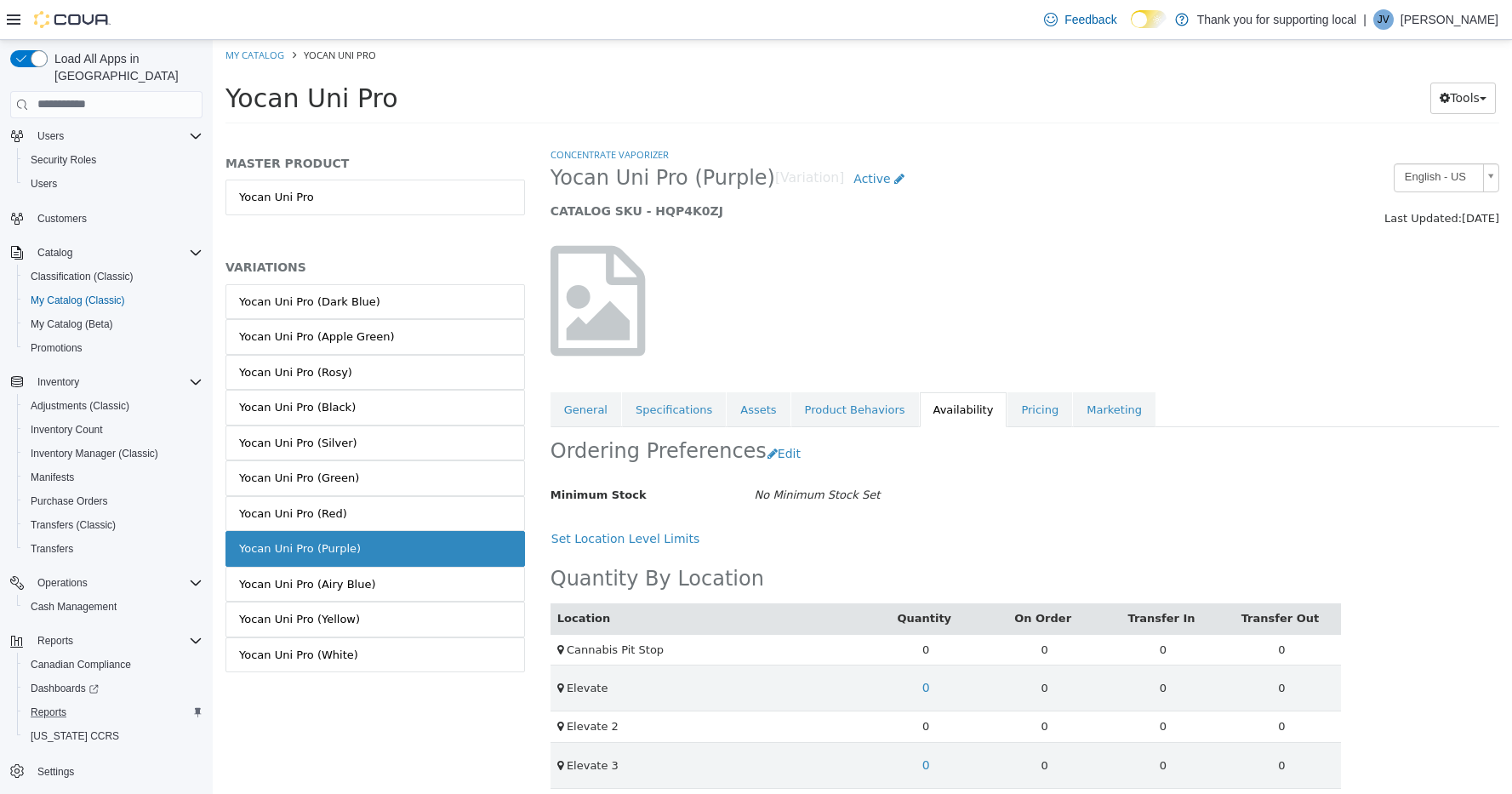
click at [448, 579] on link "Yocan Uni Pro (Airy Blue)" at bounding box center [376, 584] width 300 height 36
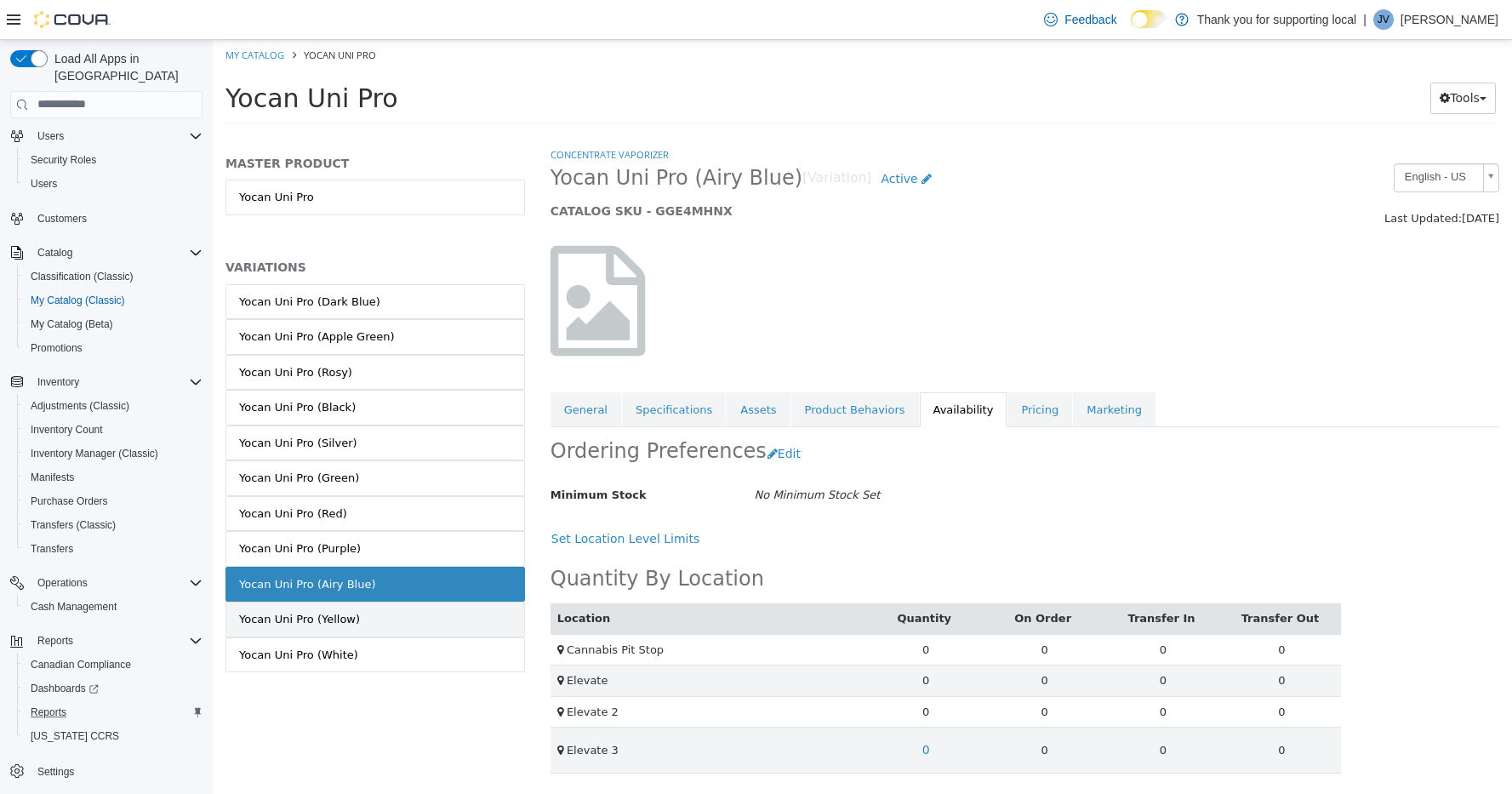
click at [454, 614] on link "Yocan Uni Pro (Yellow)" at bounding box center [376, 619] width 300 height 36
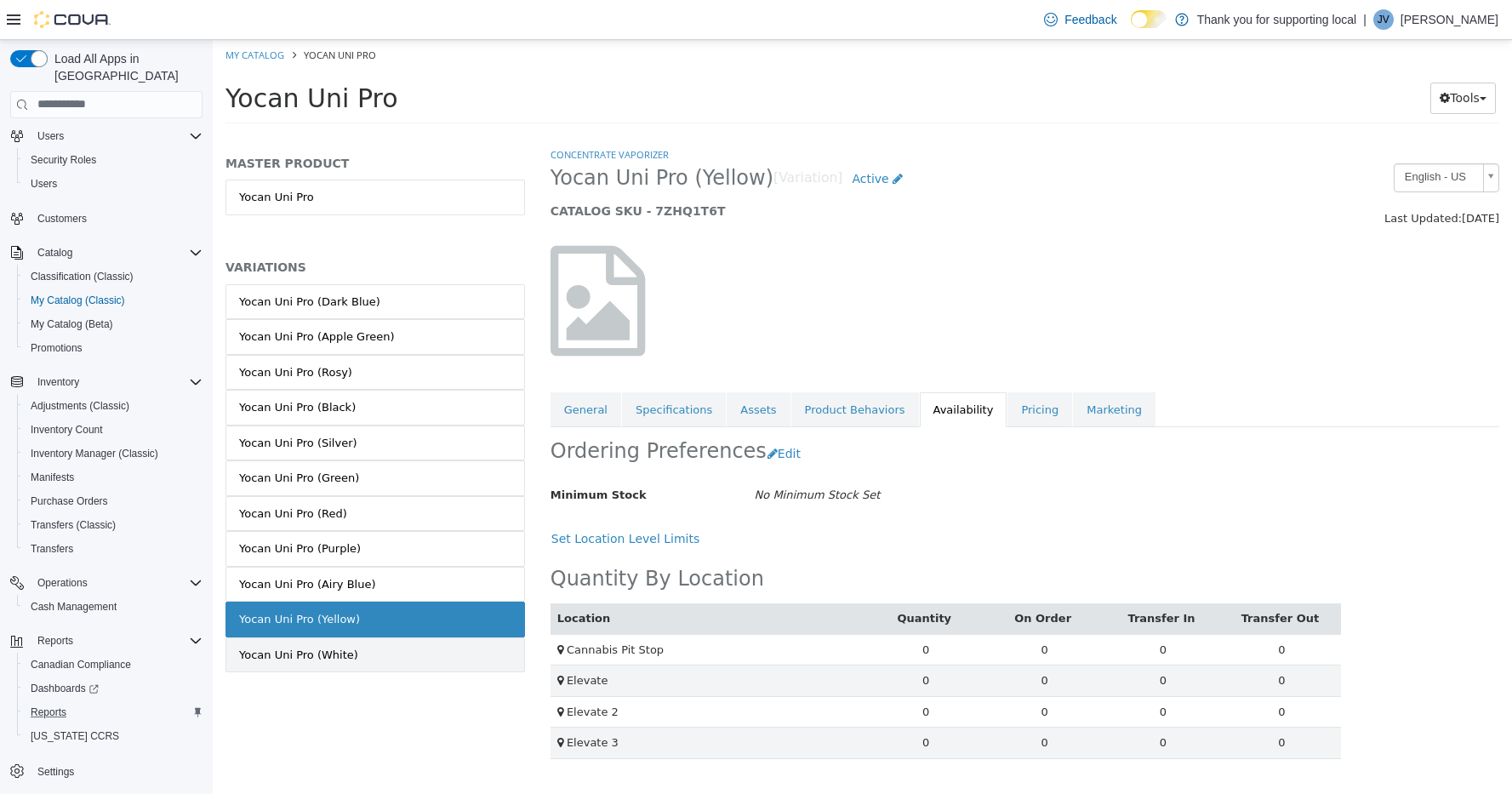
click at [457, 657] on link "Yocan Uni Pro (White)" at bounding box center [376, 654] width 300 height 36
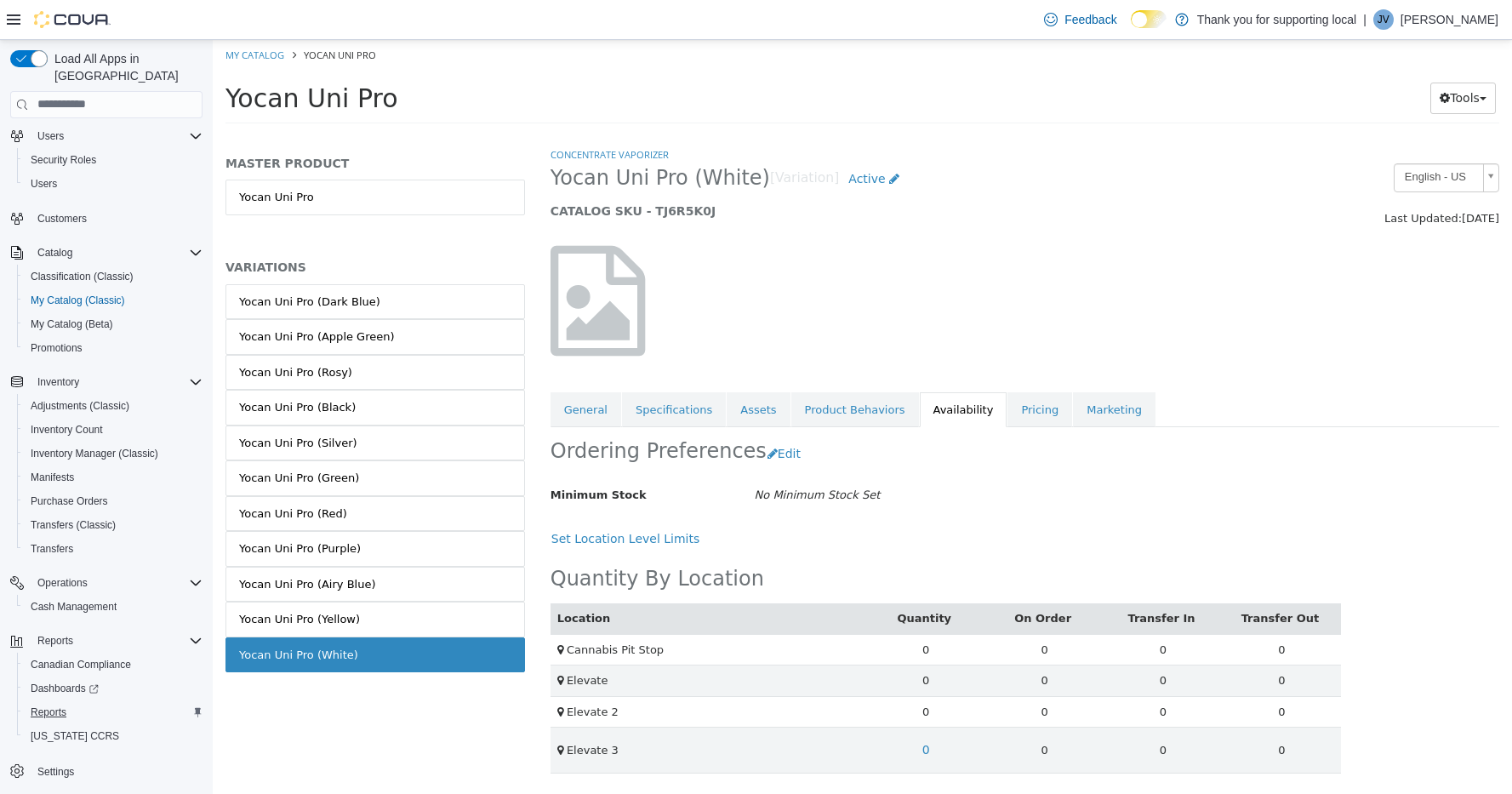
drag, startPoint x: 66, startPoint y: 693, endPoint x: 335, endPoint y: 567, distance: 297.0
click at [66, 705] on span "Reports" at bounding box center [49, 712] width 36 height 14
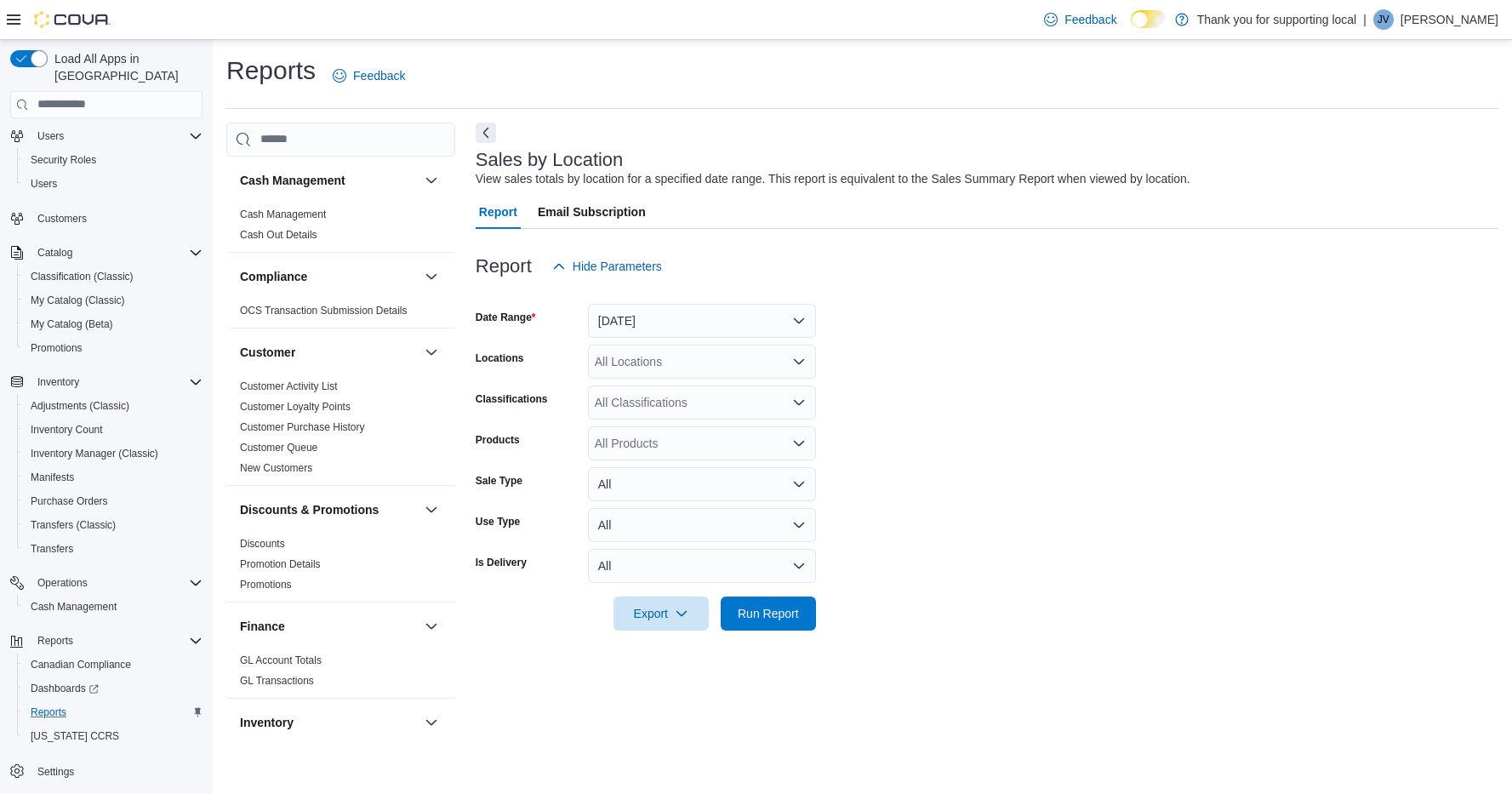
click at [681, 319] on button "[DATE]" at bounding box center [702, 321] width 228 height 34
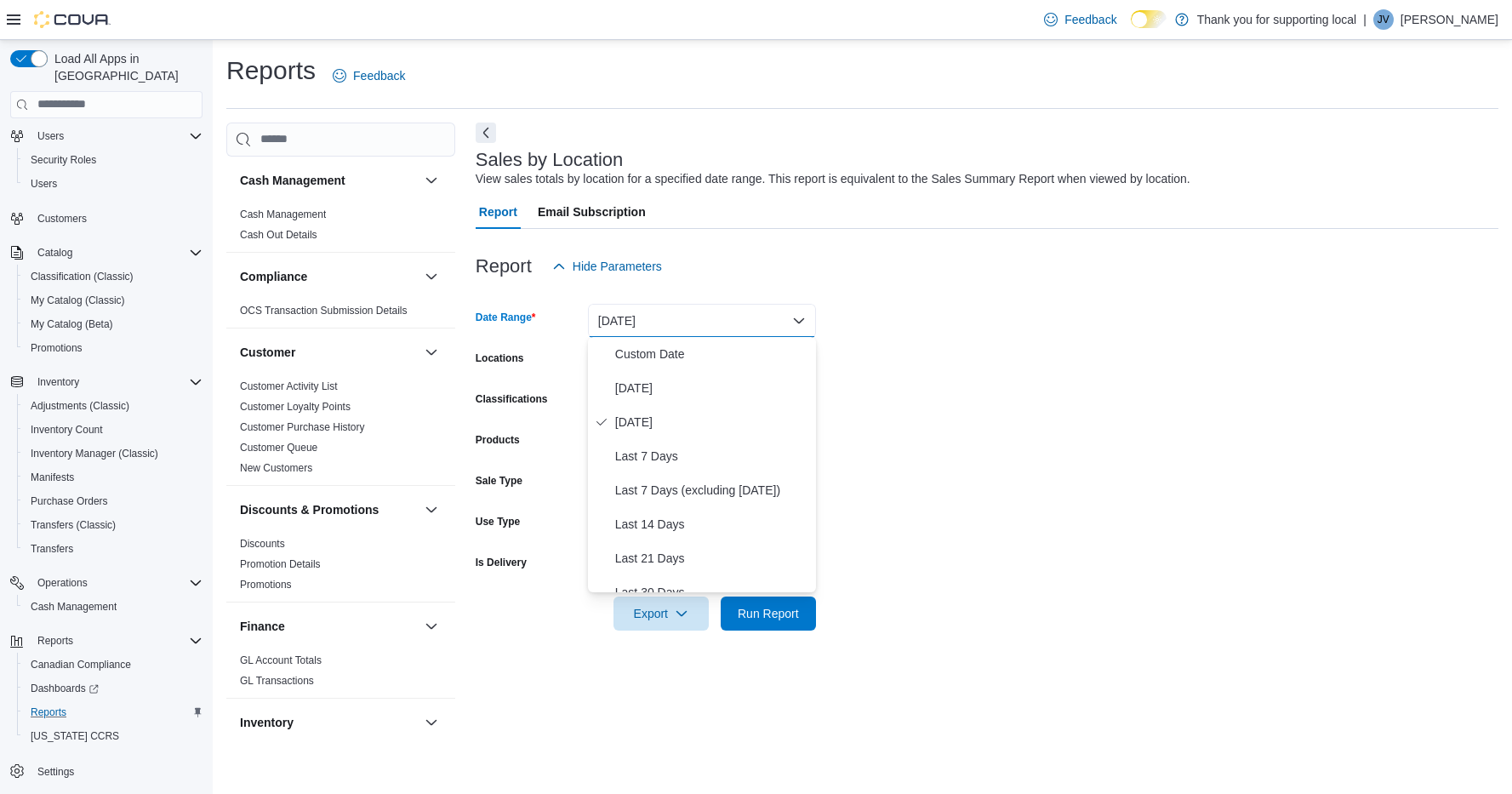
click at [629, 388] on span "[DATE]" at bounding box center [712, 388] width 194 height 20
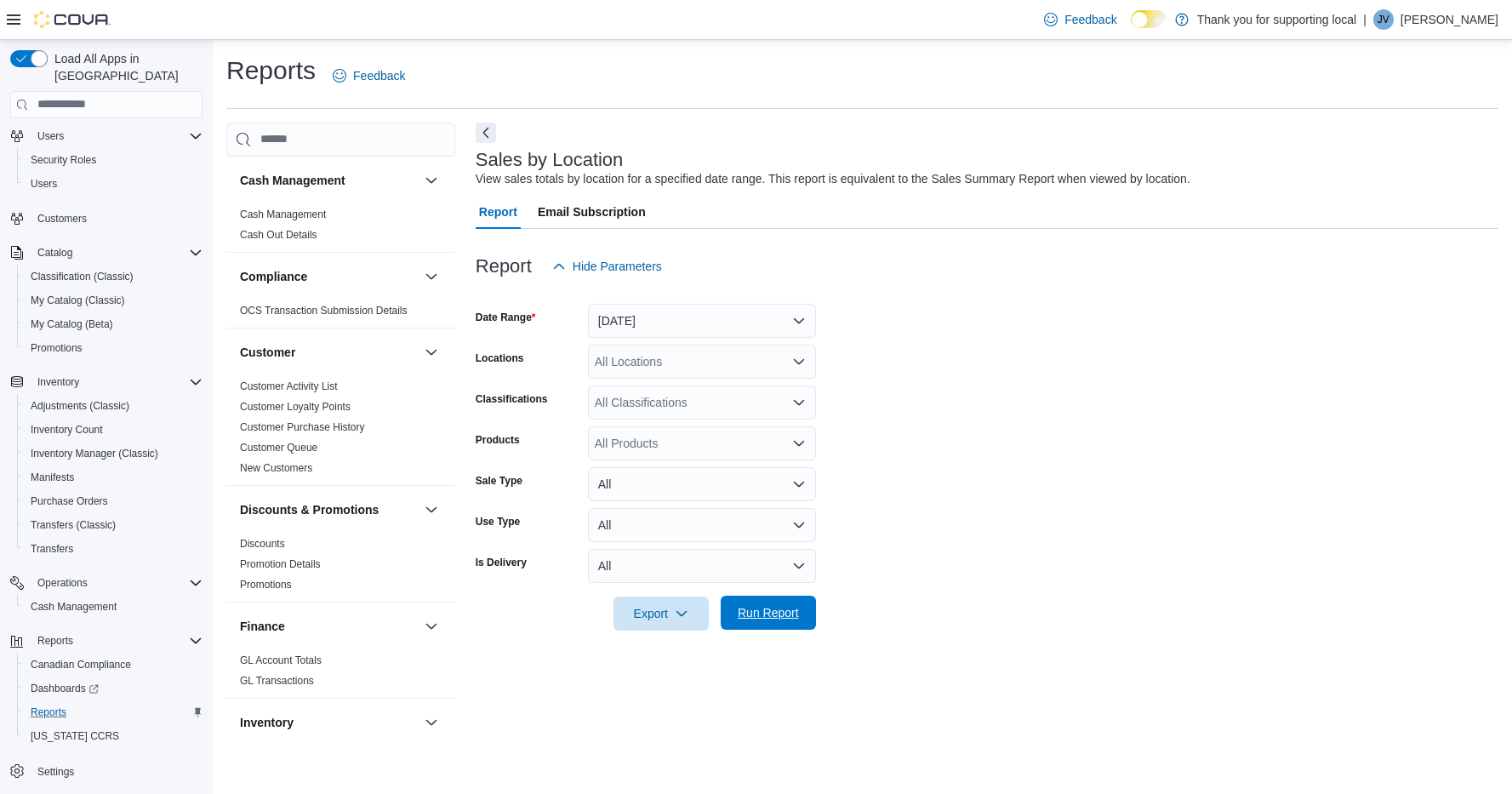
click at [780, 613] on span "Run Report" at bounding box center [768, 613] width 61 height 17
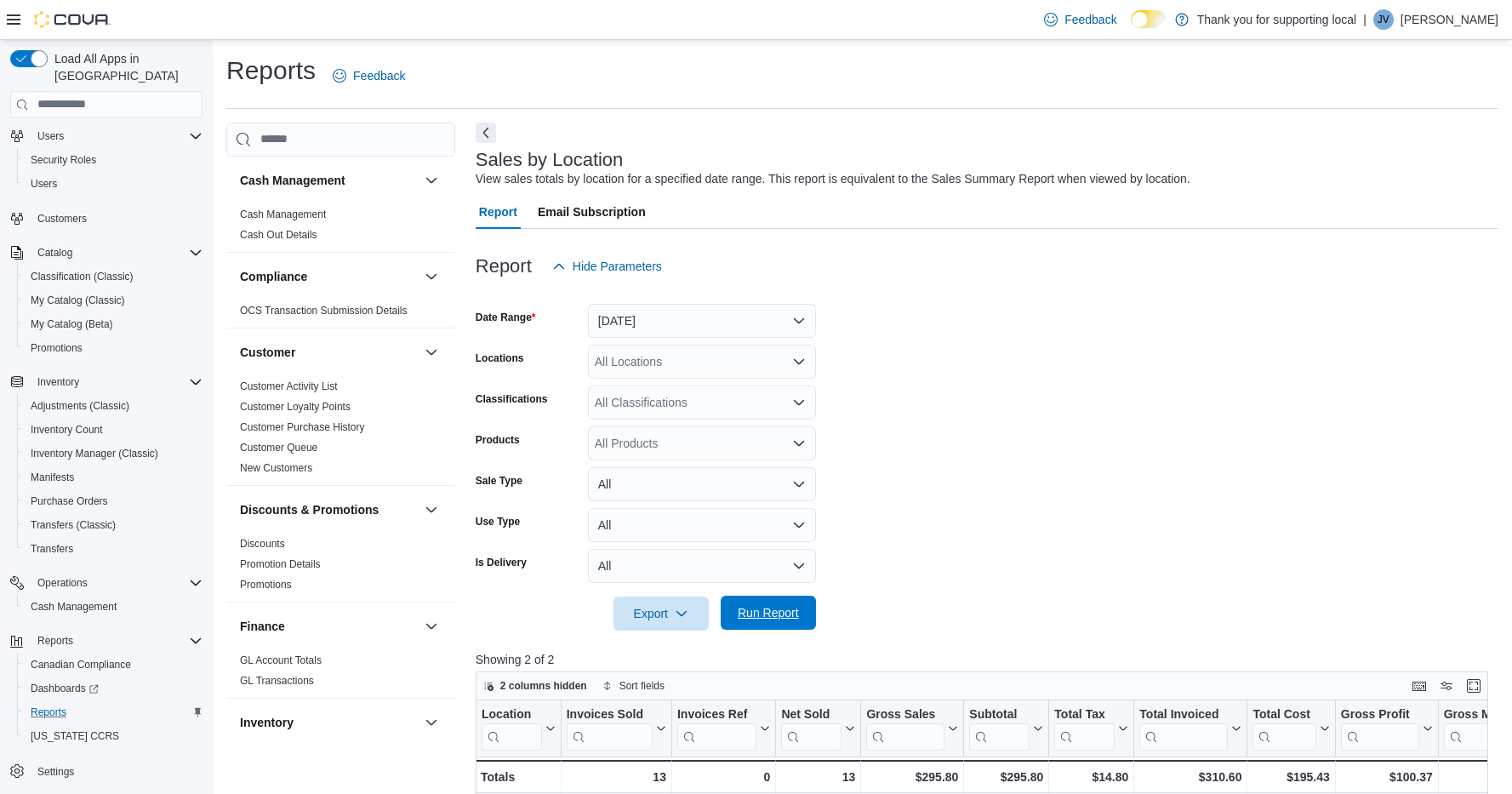
click at [780, 613] on span "Run Report" at bounding box center [768, 613] width 61 height 17
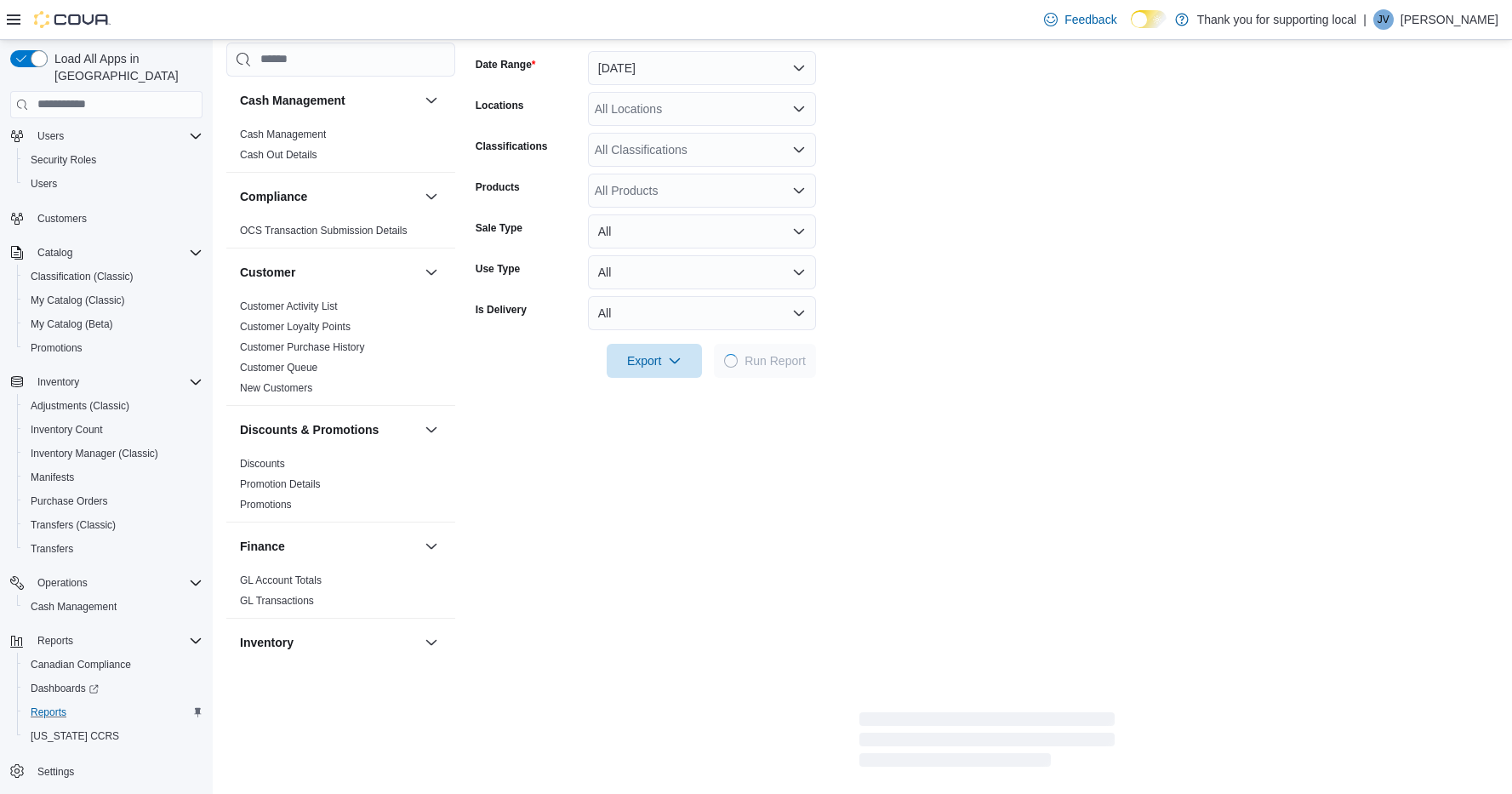
scroll to position [285, 0]
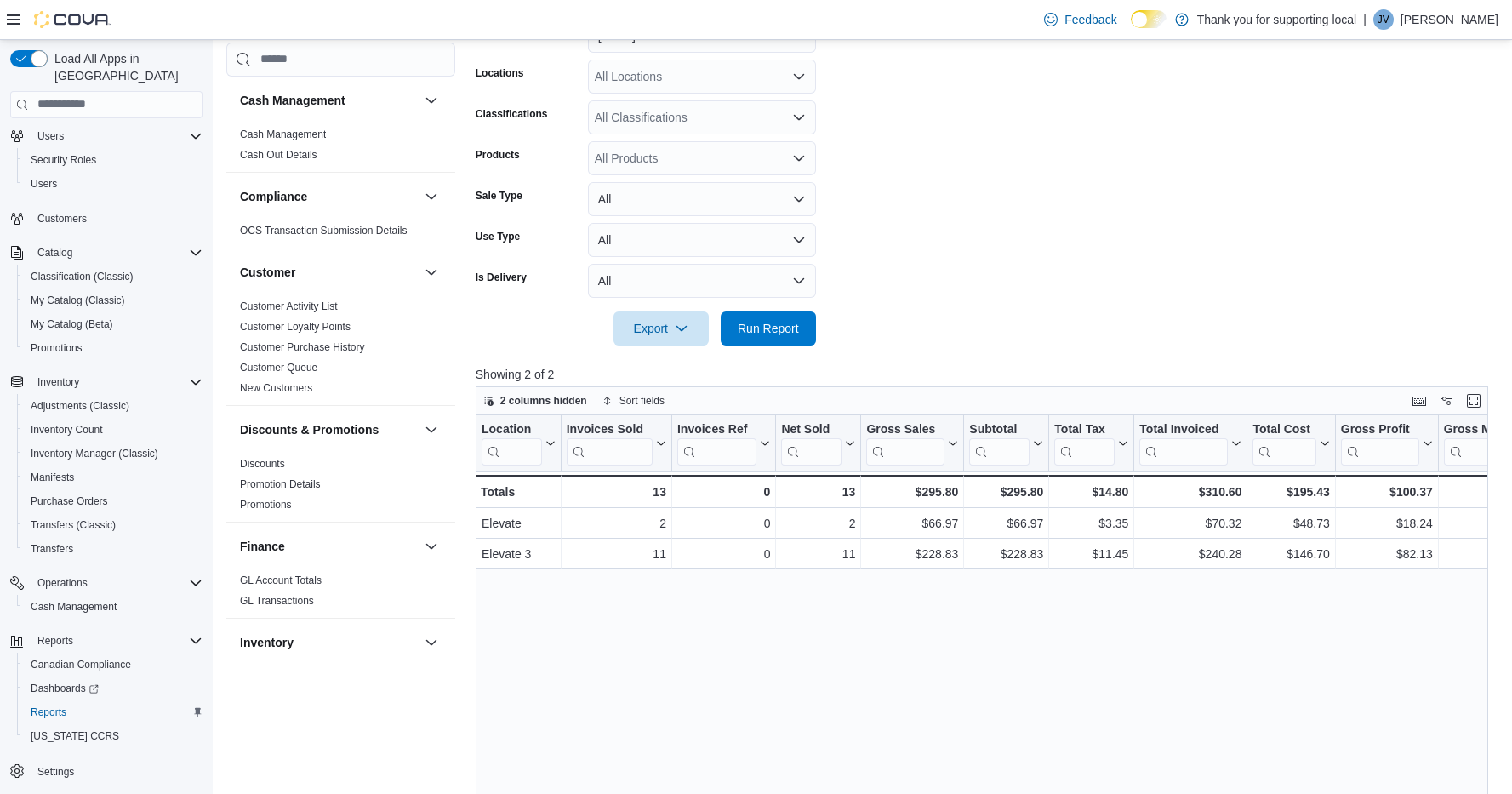
drag, startPoint x: 762, startPoint y: 325, endPoint x: 1124, endPoint y: 360, distance: 363.7
click at [762, 325] on span "Run Report" at bounding box center [768, 329] width 61 height 17
click at [780, 331] on span "Run Report" at bounding box center [768, 328] width 61 height 17
click at [786, 328] on span "Run Report" at bounding box center [768, 328] width 61 height 17
click at [788, 318] on span "Run Report" at bounding box center [768, 328] width 75 height 34
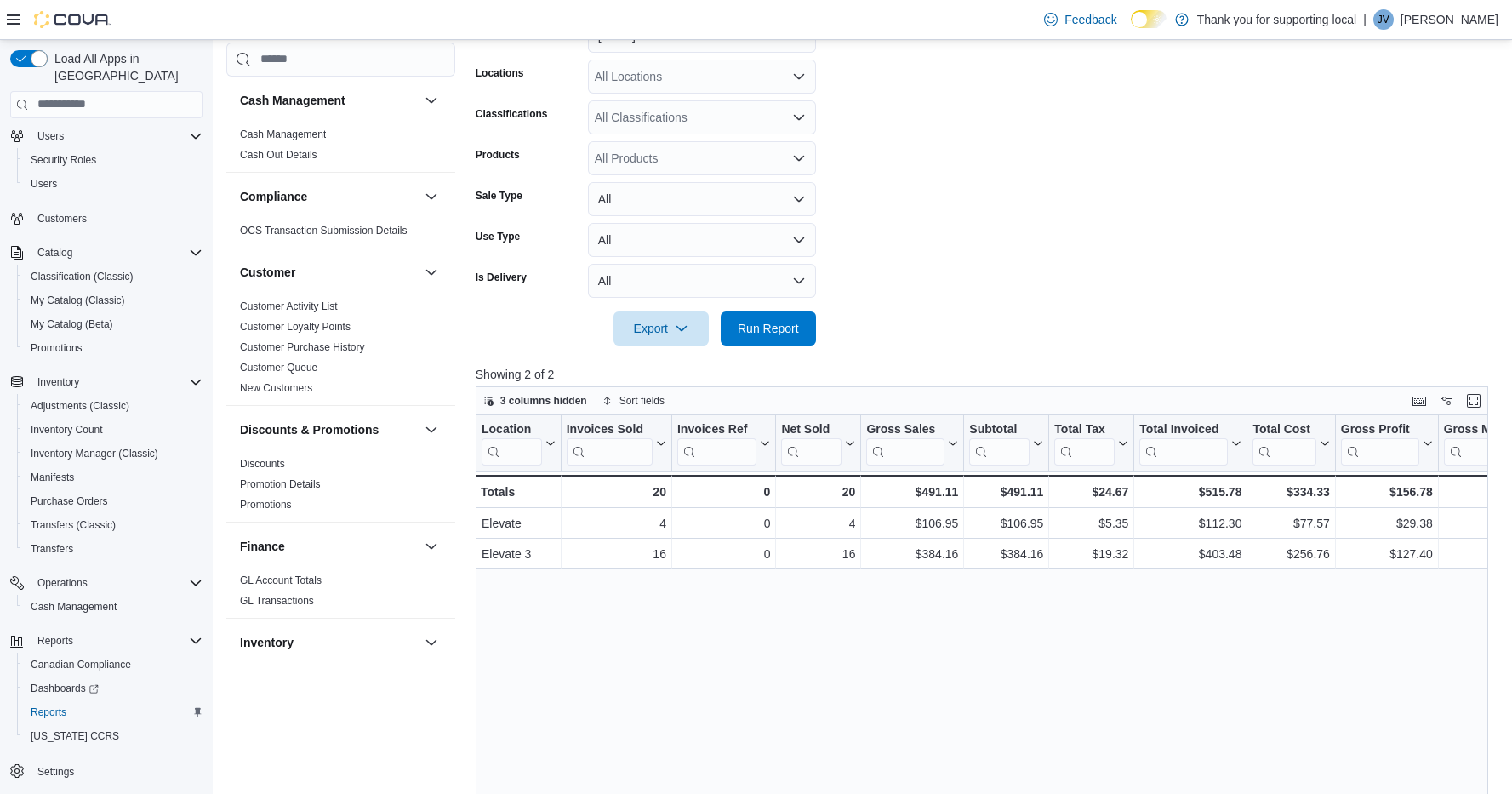
click at [996, 232] on form "Date Range [DATE] Locations All Locations Classifications All Classifications P…" at bounding box center [986, 172] width 1023 height 348
click at [770, 331] on span "Run Report" at bounding box center [768, 328] width 61 height 17
click at [55, 294] on span "My Catalog (Classic)" at bounding box center [78, 301] width 95 height 14
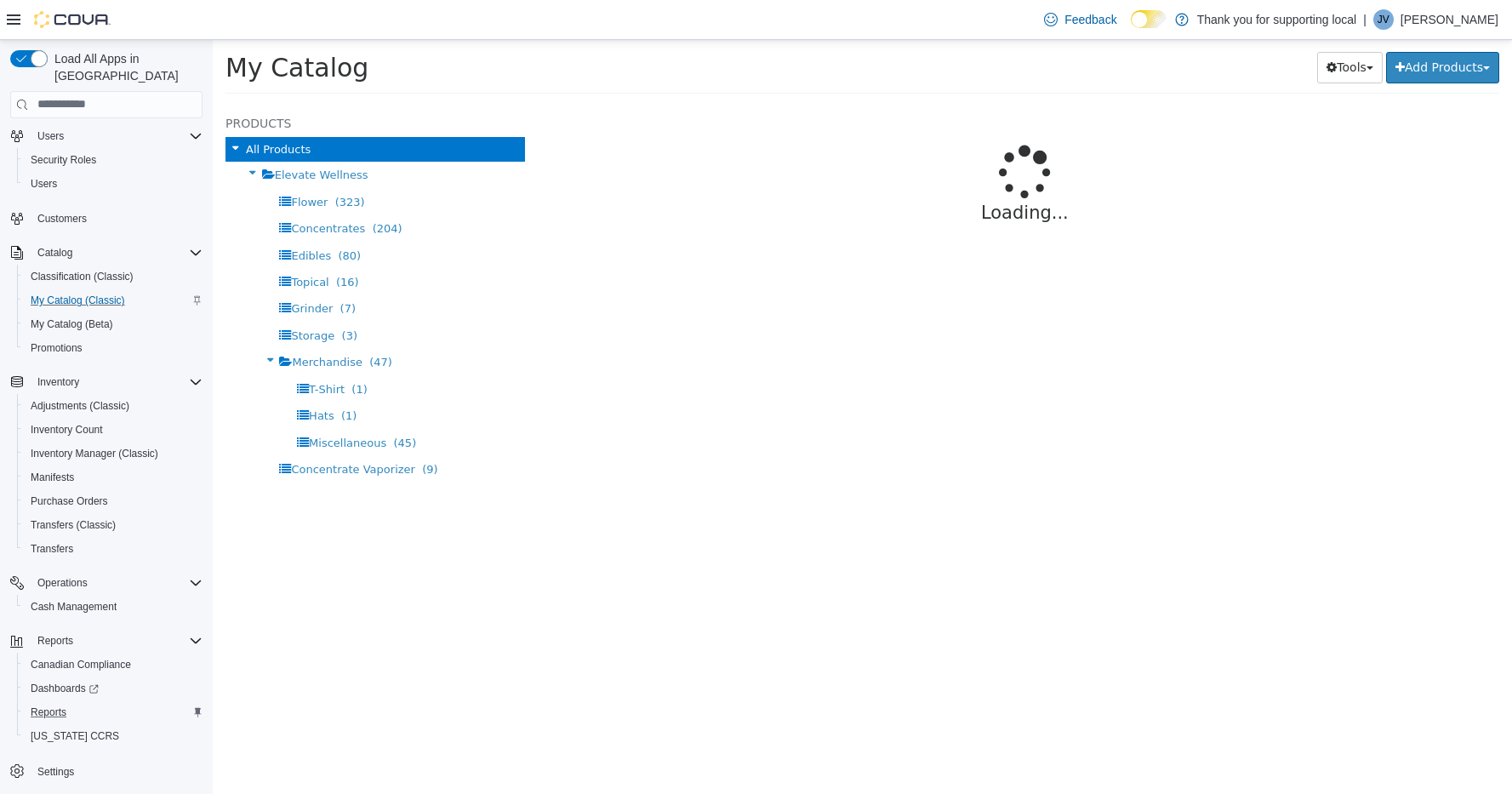
select select "**********"
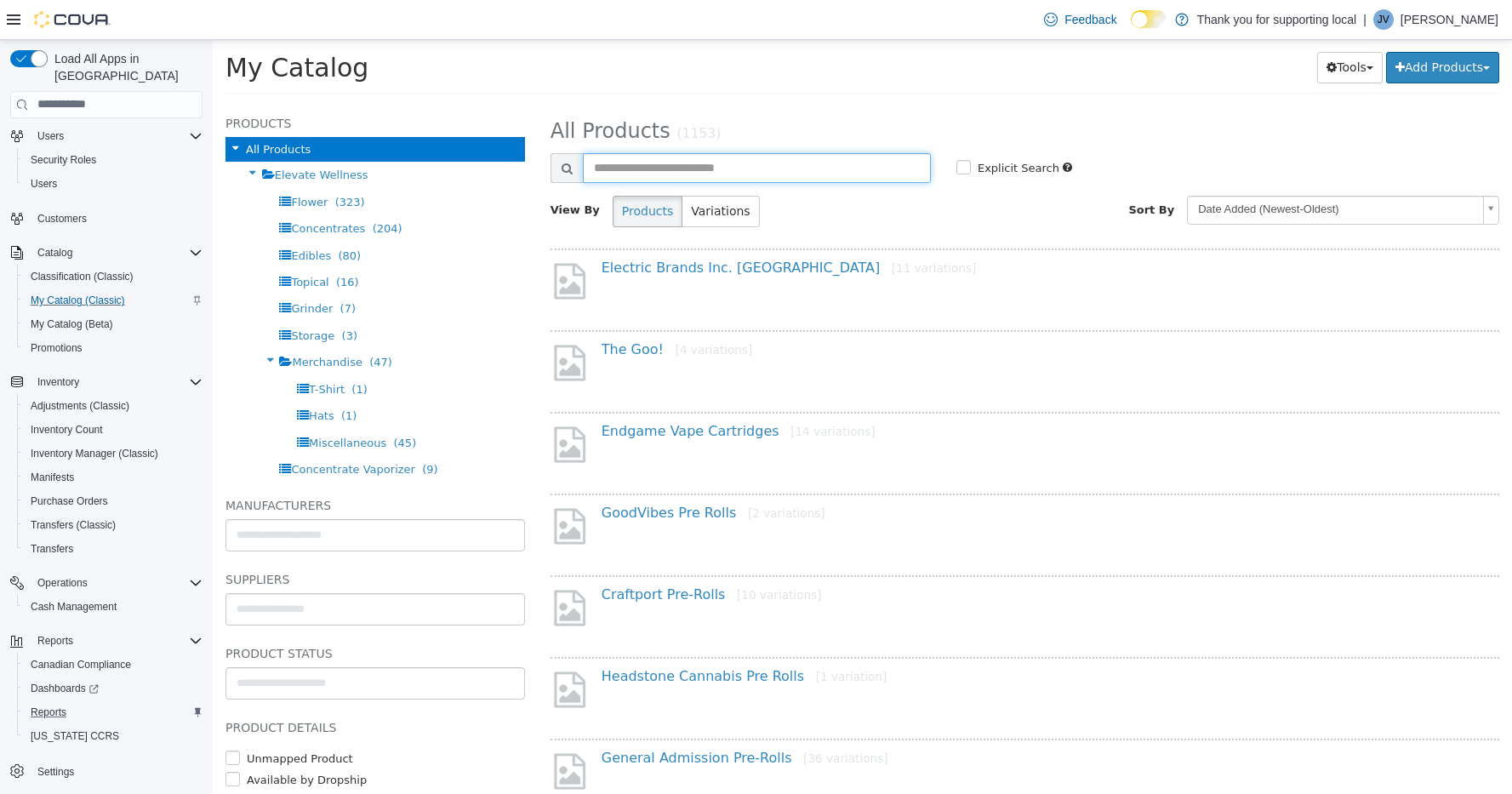
click at [691, 163] on input "text" at bounding box center [756, 167] width 348 height 30
type input "****"
select select "**********"
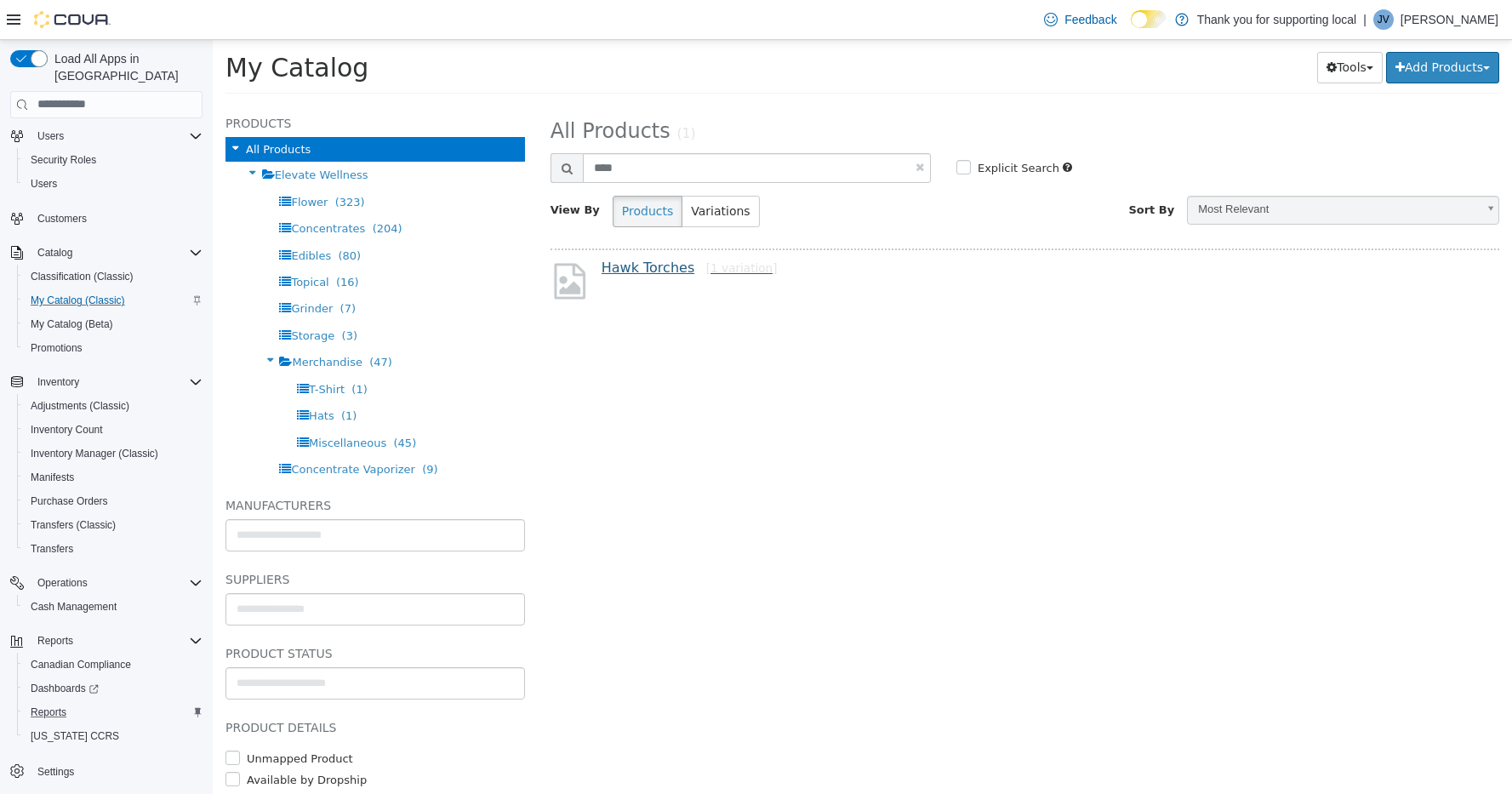
click at [681, 270] on link "Hawk Torches [1 variation]" at bounding box center [689, 267] width 176 height 16
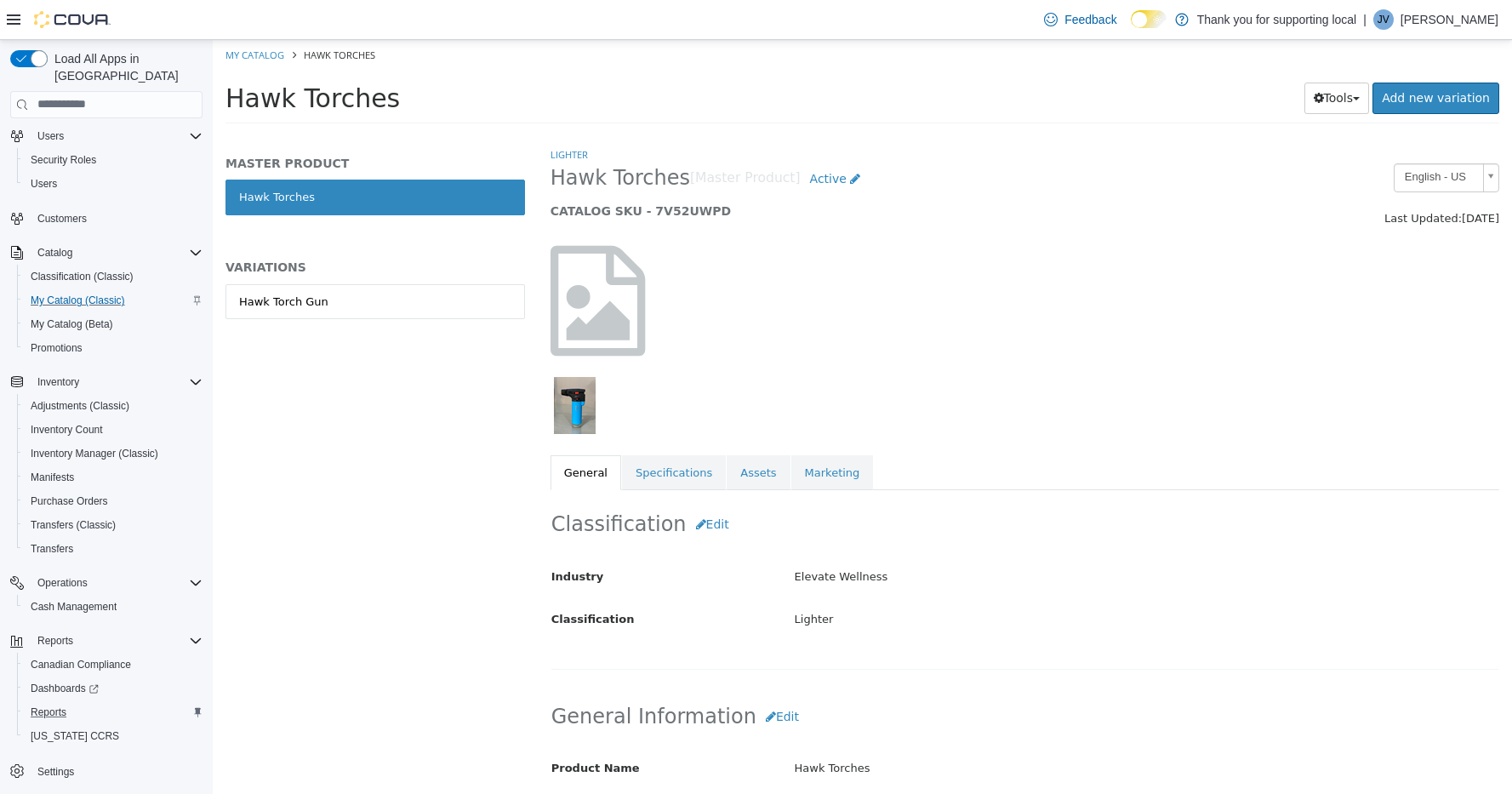
click at [571, 409] on img "button" at bounding box center [574, 405] width 42 height 57
click at [781, 480] on link "Assets" at bounding box center [758, 473] width 63 height 36
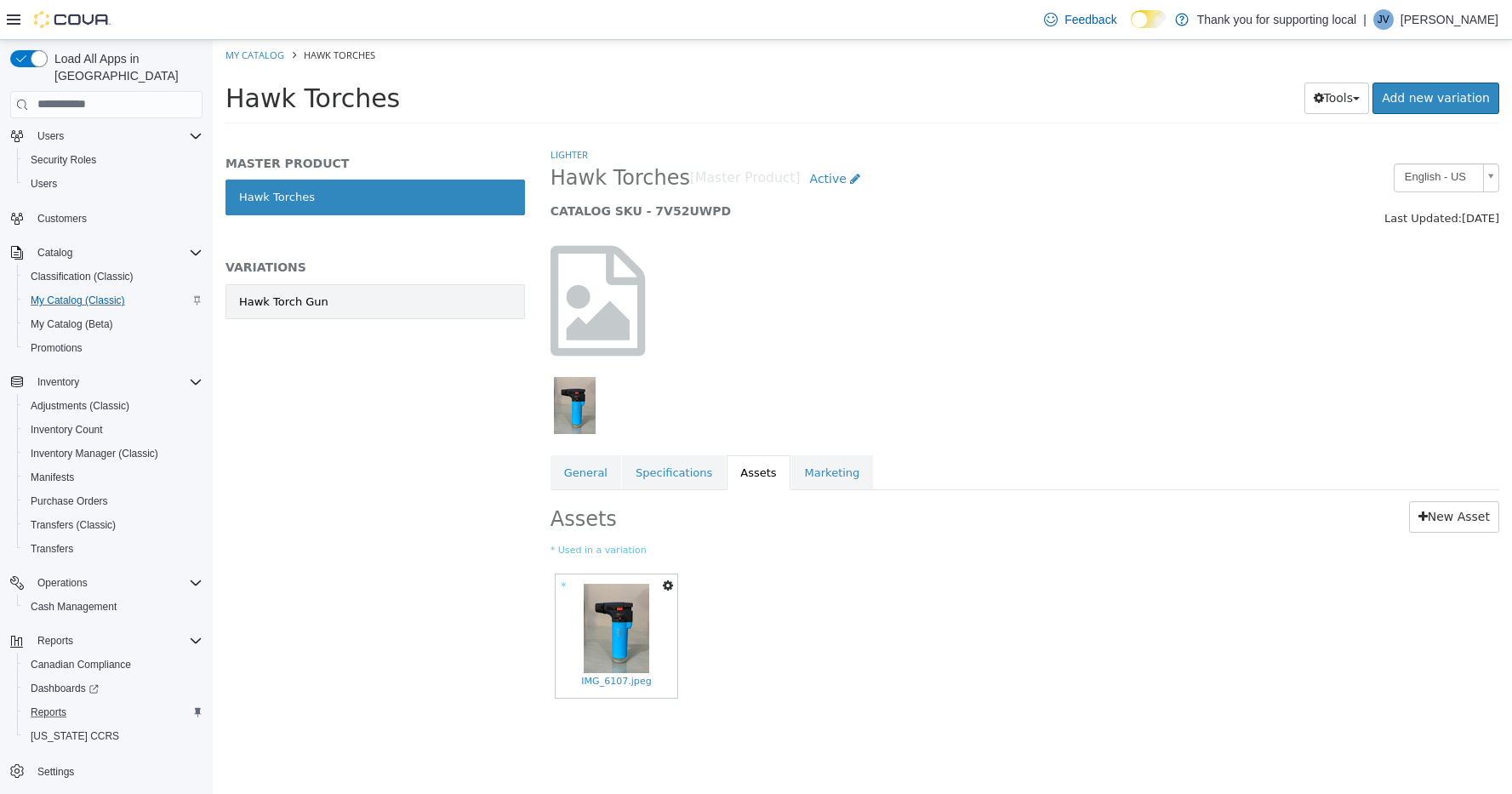
click at [365, 305] on link "Hawk Torch Gun" at bounding box center [376, 302] width 300 height 36
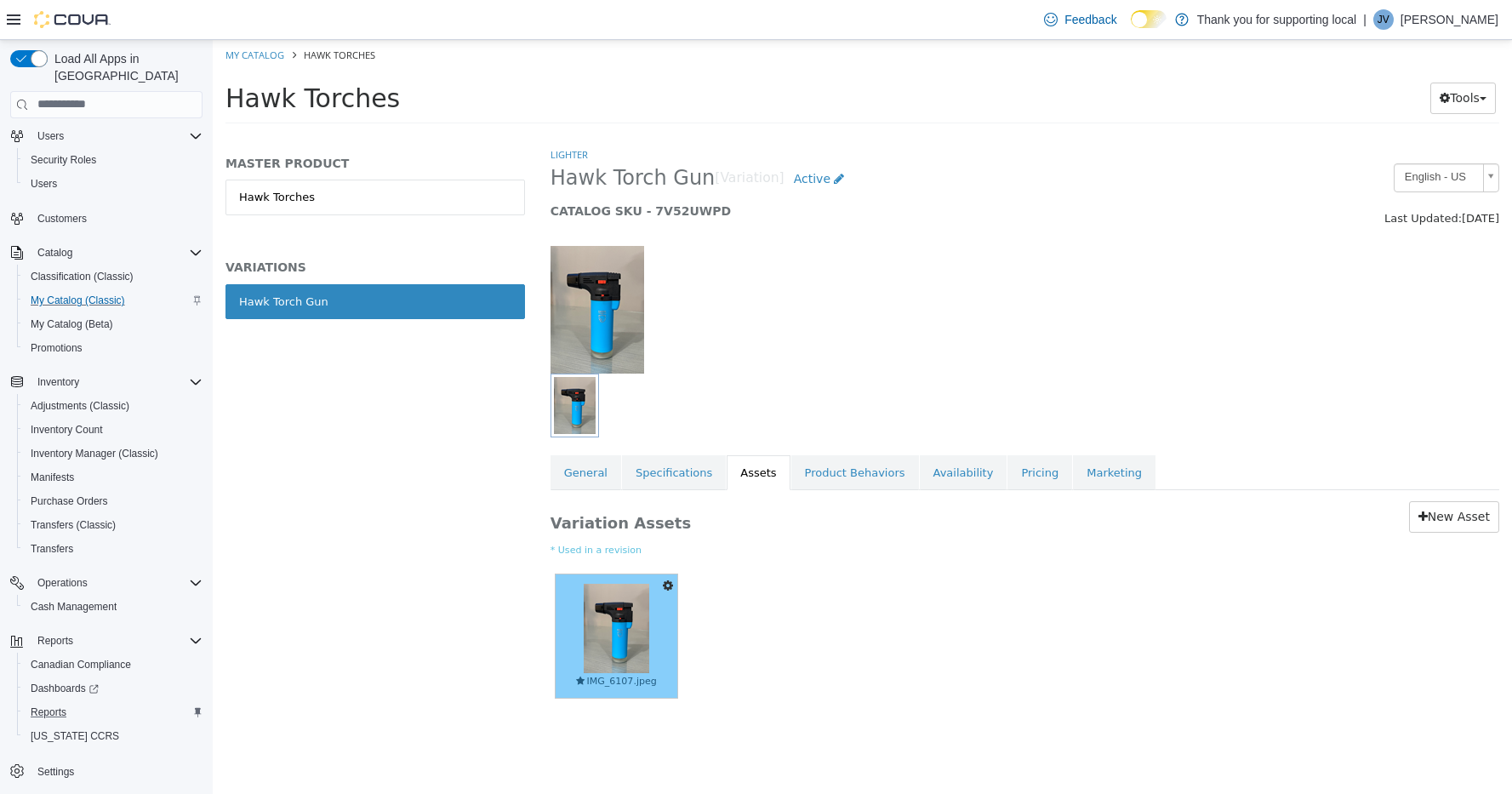
click at [621, 649] on img at bounding box center [616, 627] width 66 height 89
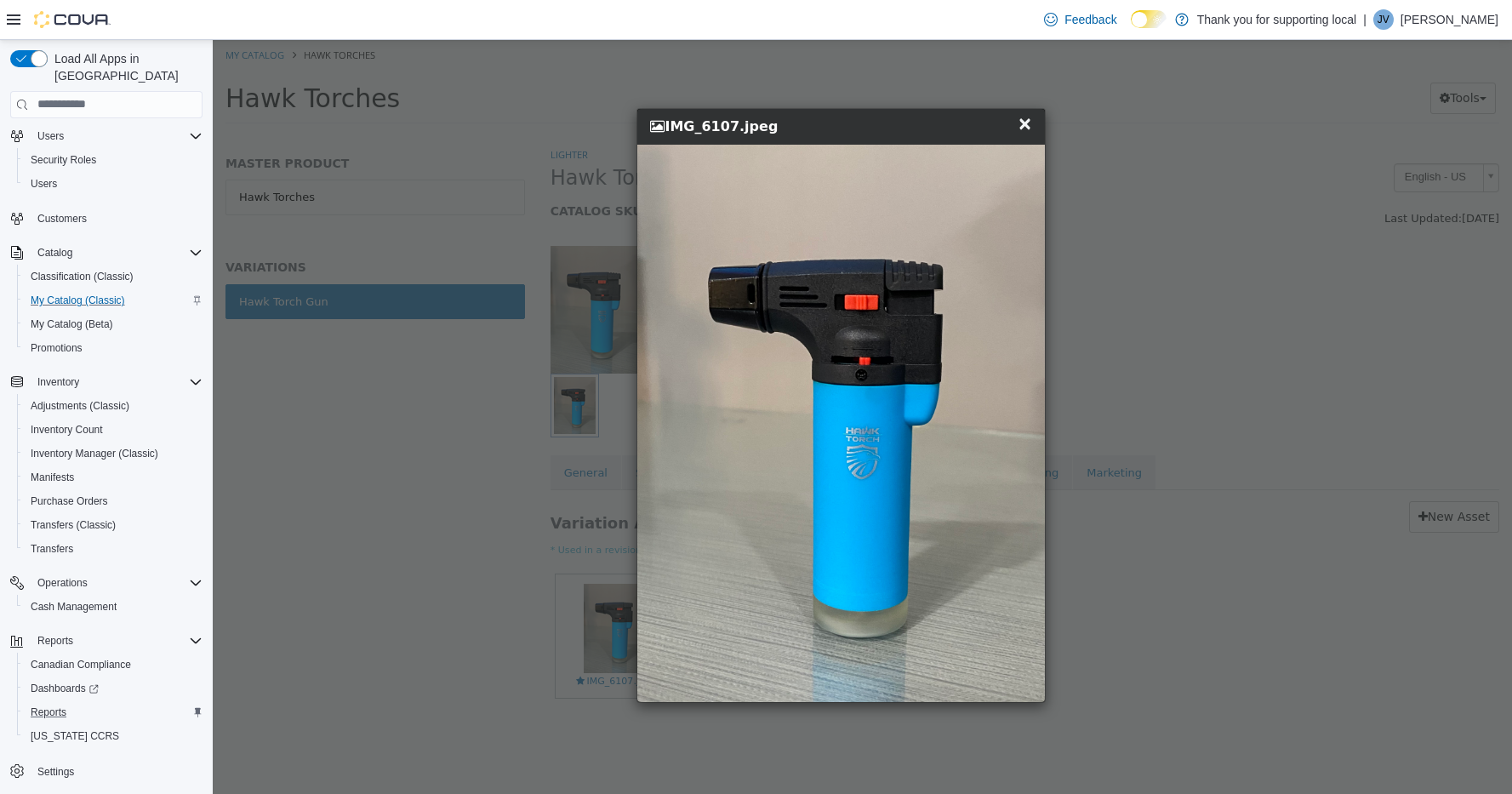
click at [1222, 591] on div "× Close IMG_6107.jpeg" at bounding box center [843, 405] width 1261 height 731
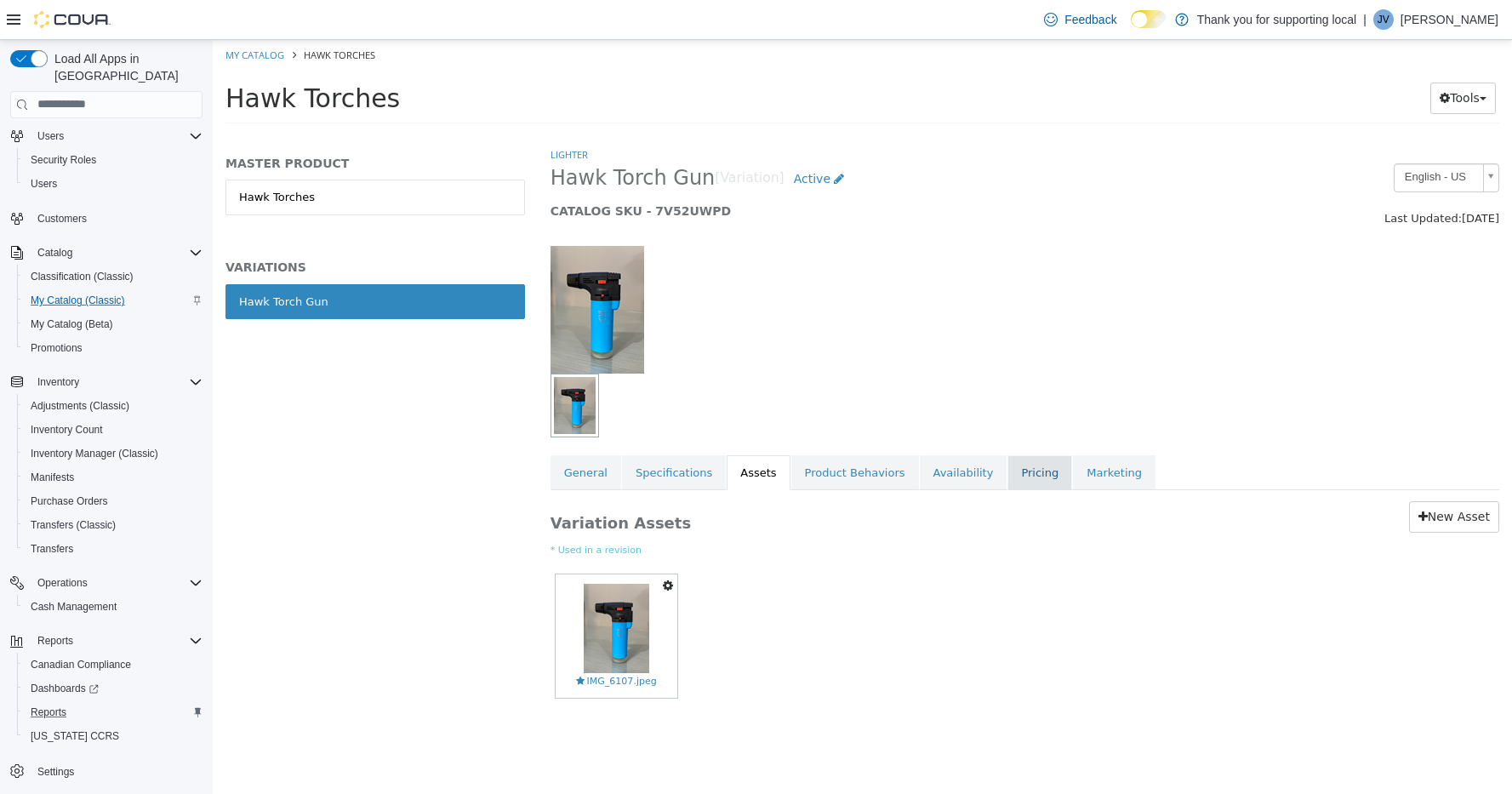
click at [1028, 475] on link "Pricing" at bounding box center [1040, 473] width 65 height 36
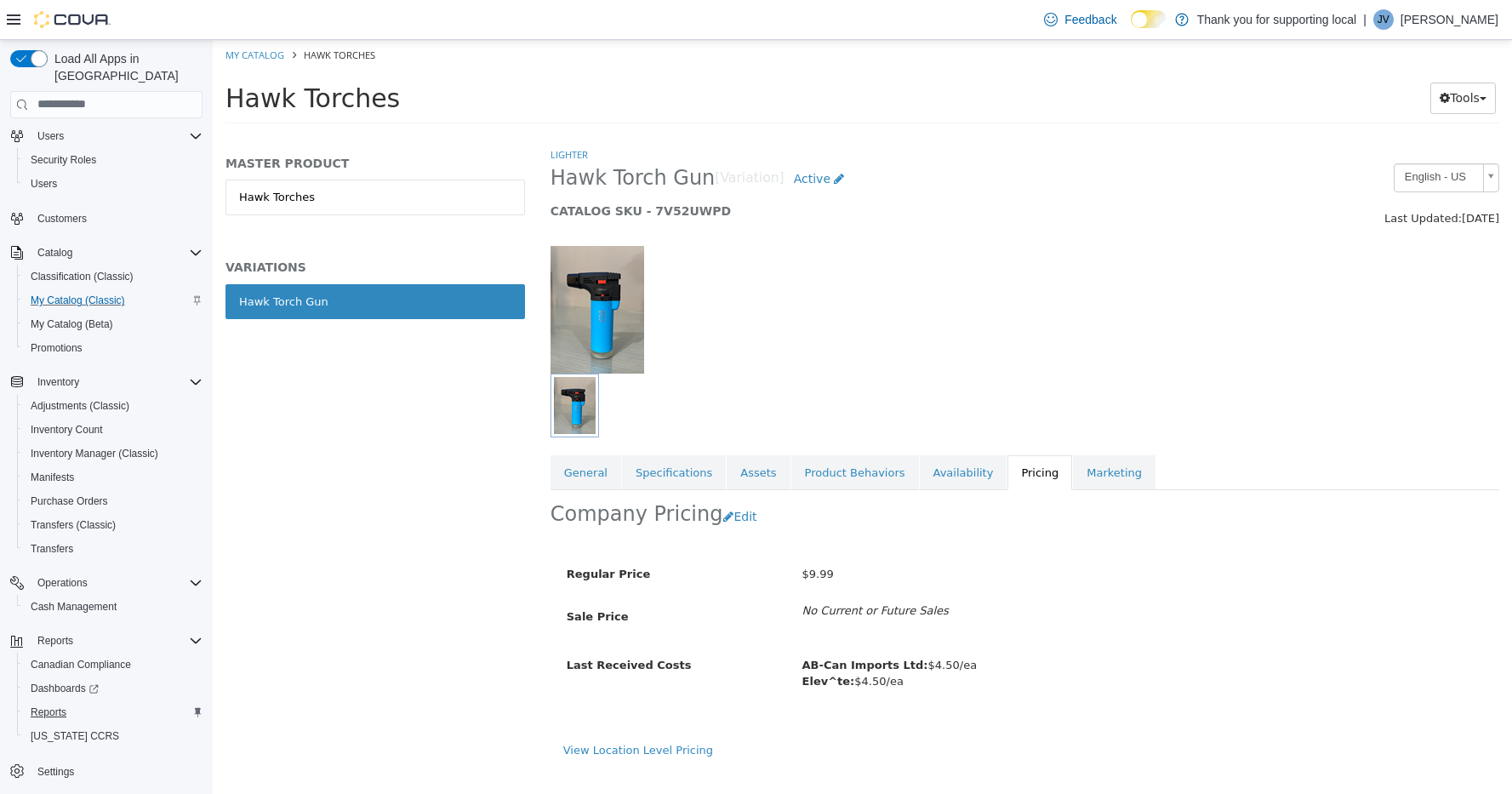
click at [59, 705] on span "Reports" at bounding box center [49, 712] width 36 height 14
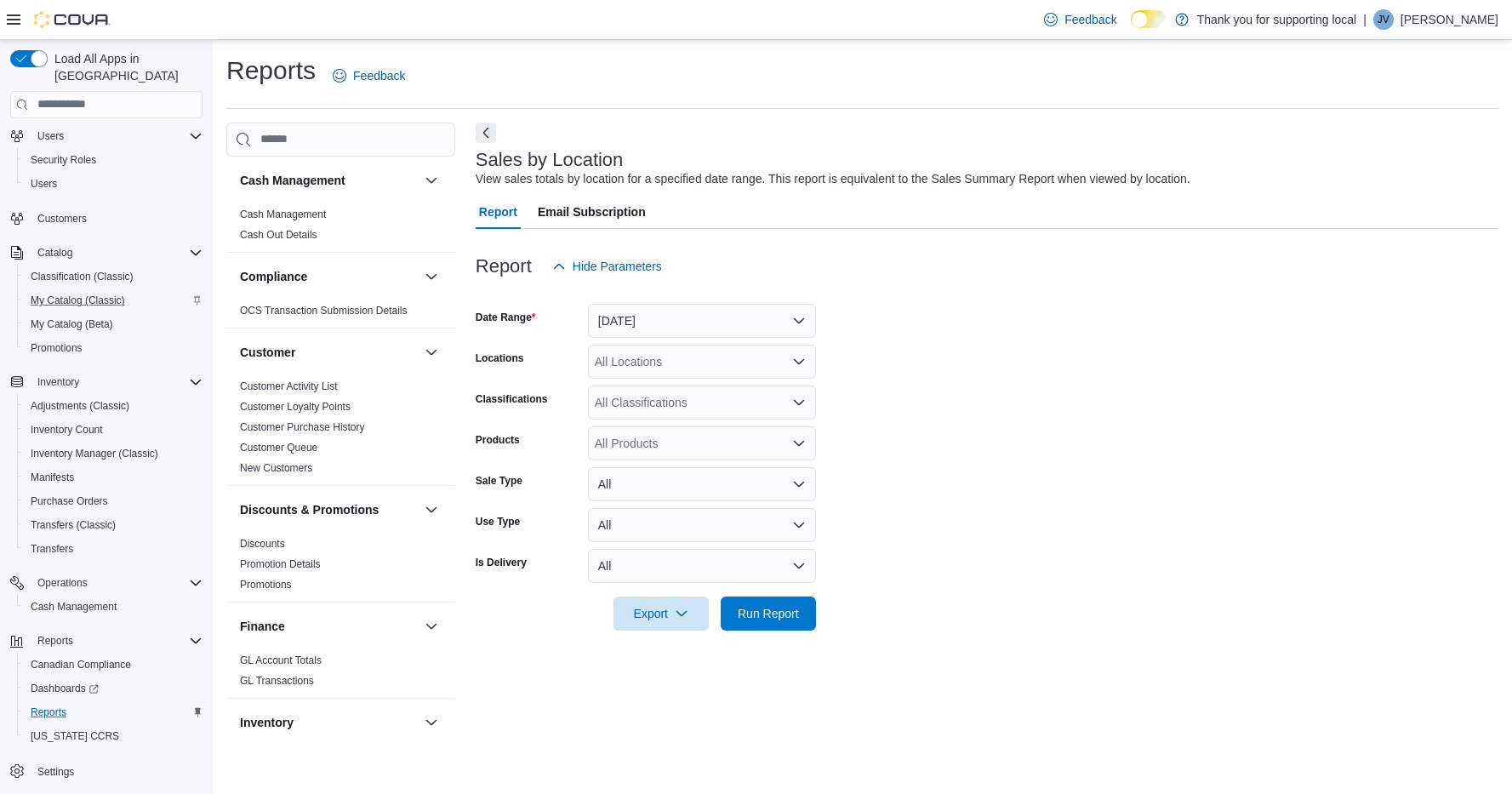
click at [646, 315] on button "[DATE]" at bounding box center [702, 321] width 228 height 34
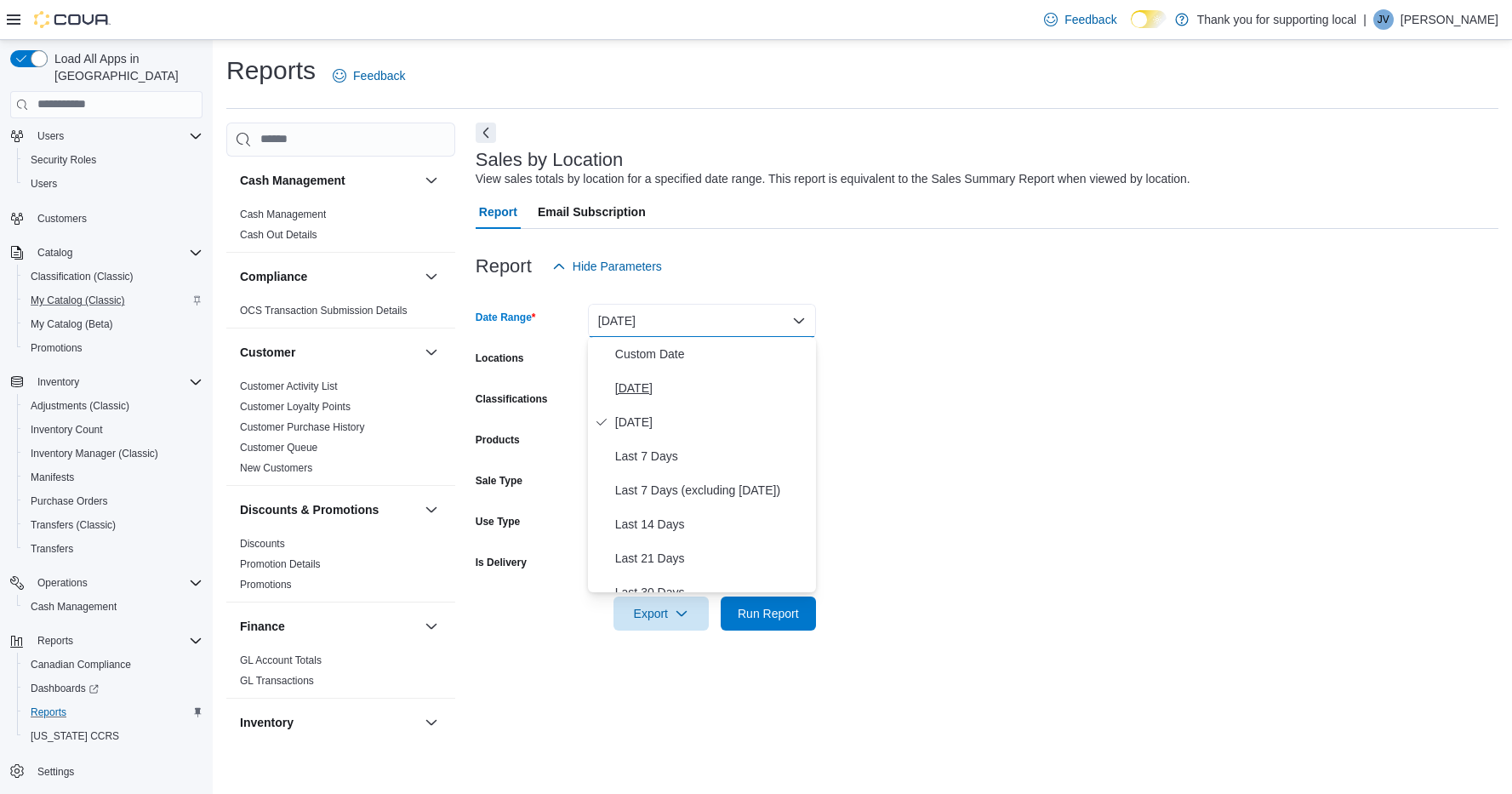
click at [636, 385] on span "[DATE]" at bounding box center [712, 388] width 194 height 20
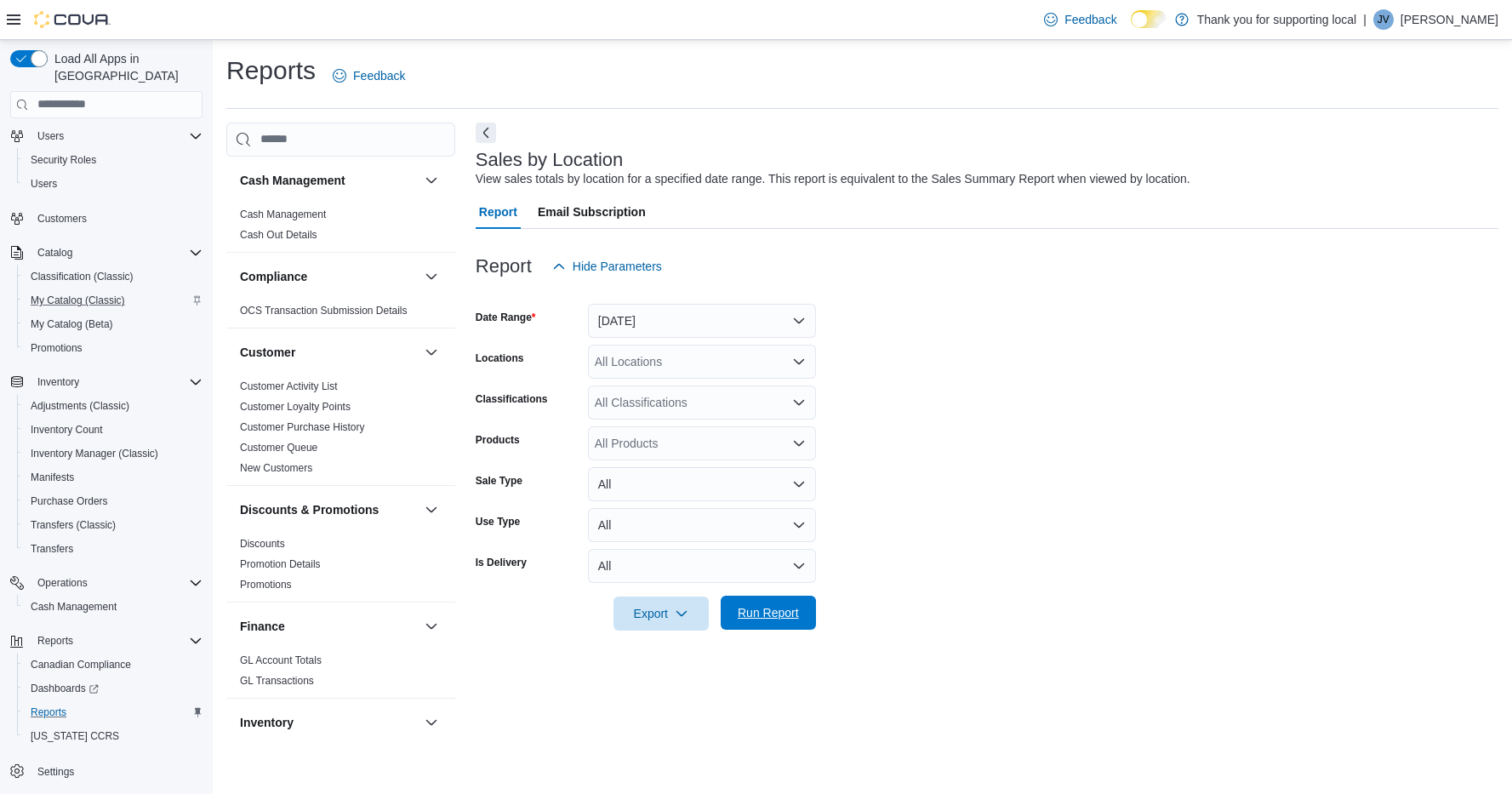
click at [759, 619] on span "Run Report" at bounding box center [768, 613] width 61 height 17
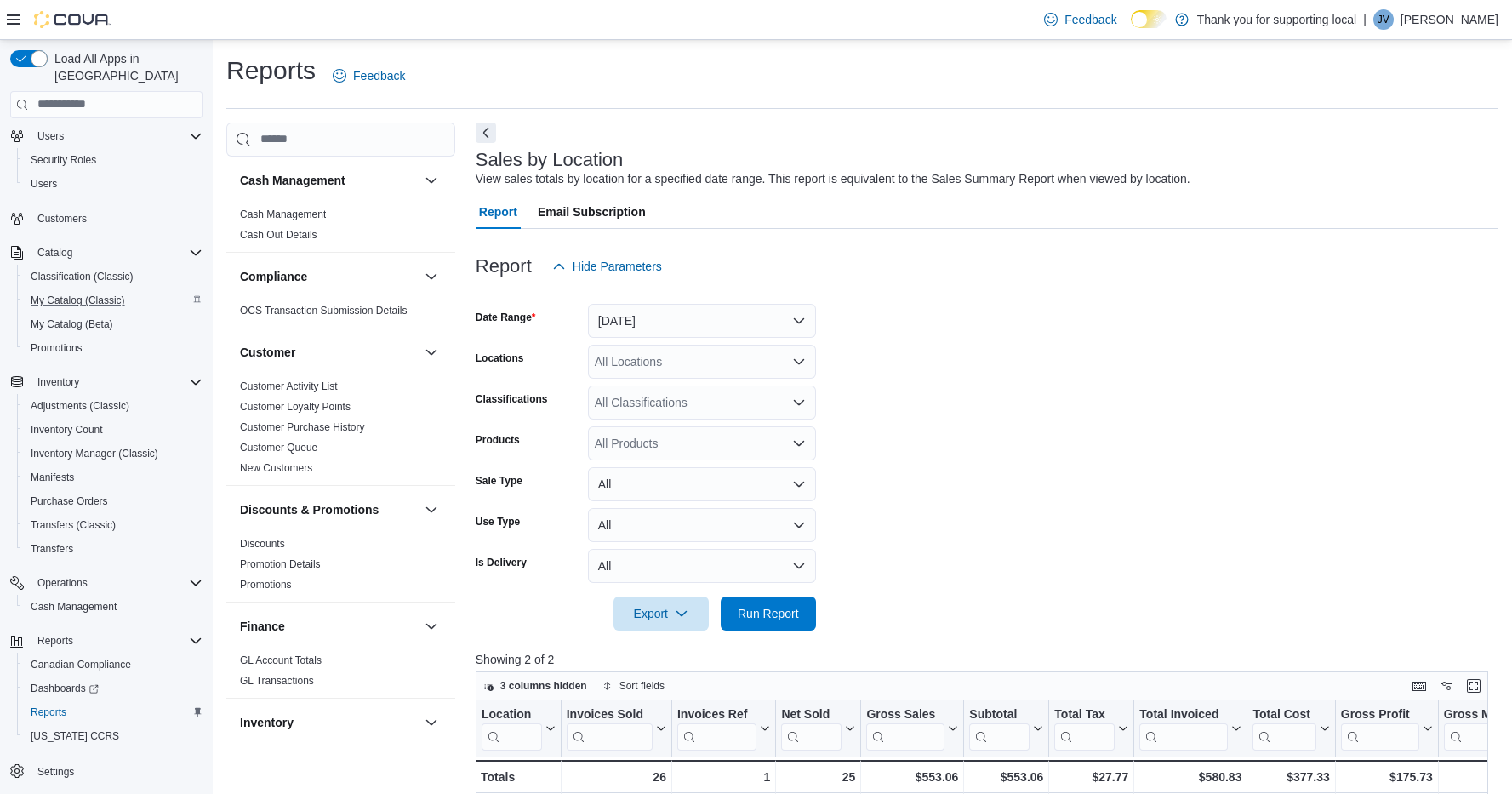
click at [1122, 379] on form "Date Range [DATE] Locations All Locations Classifications All Classifications P…" at bounding box center [986, 457] width 1023 height 348
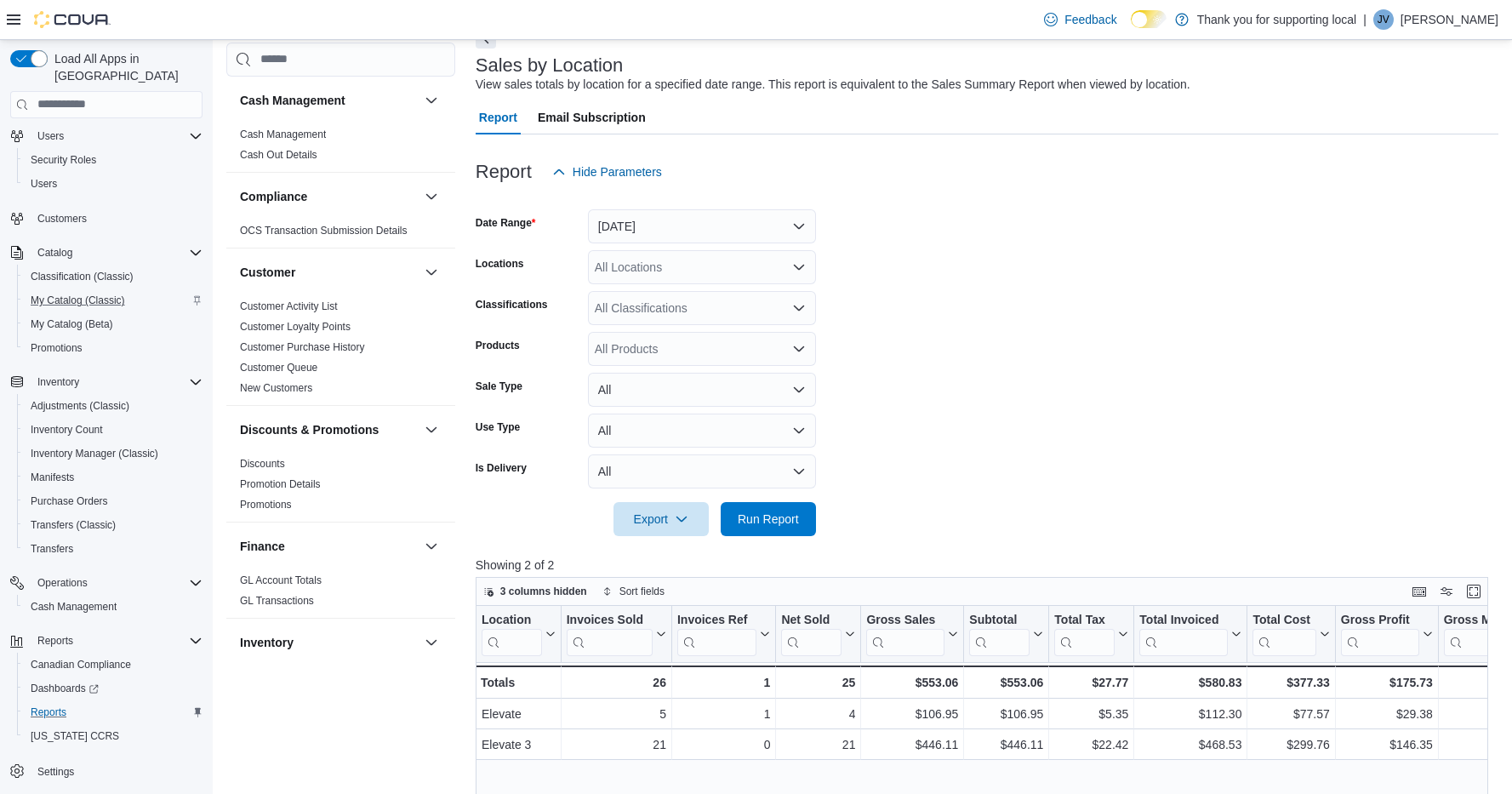
scroll to position [117, 0]
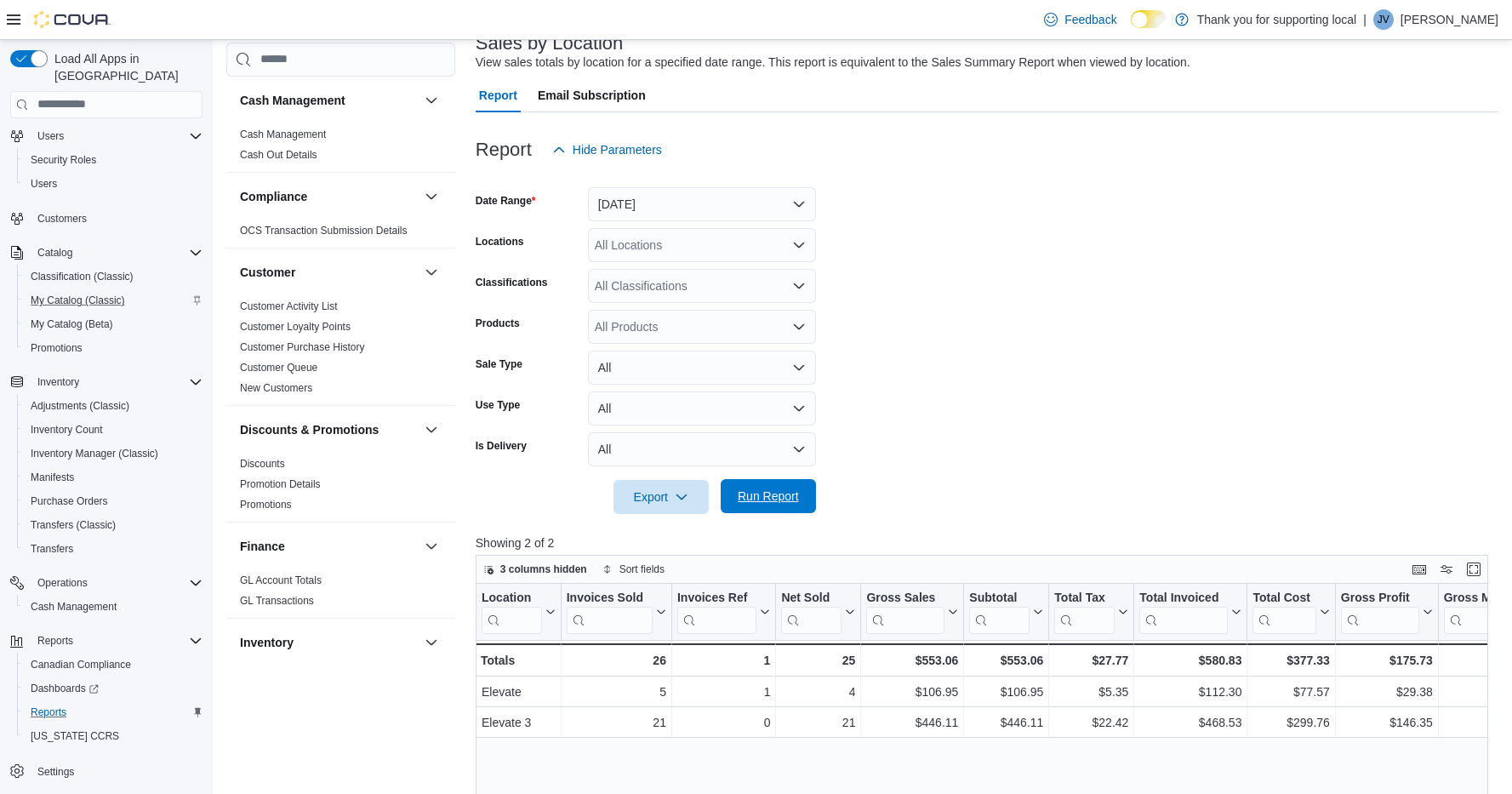
click at [761, 492] on span "Run Report" at bounding box center [768, 496] width 61 height 17
